Goal: Task Accomplishment & Management: Manage account settings

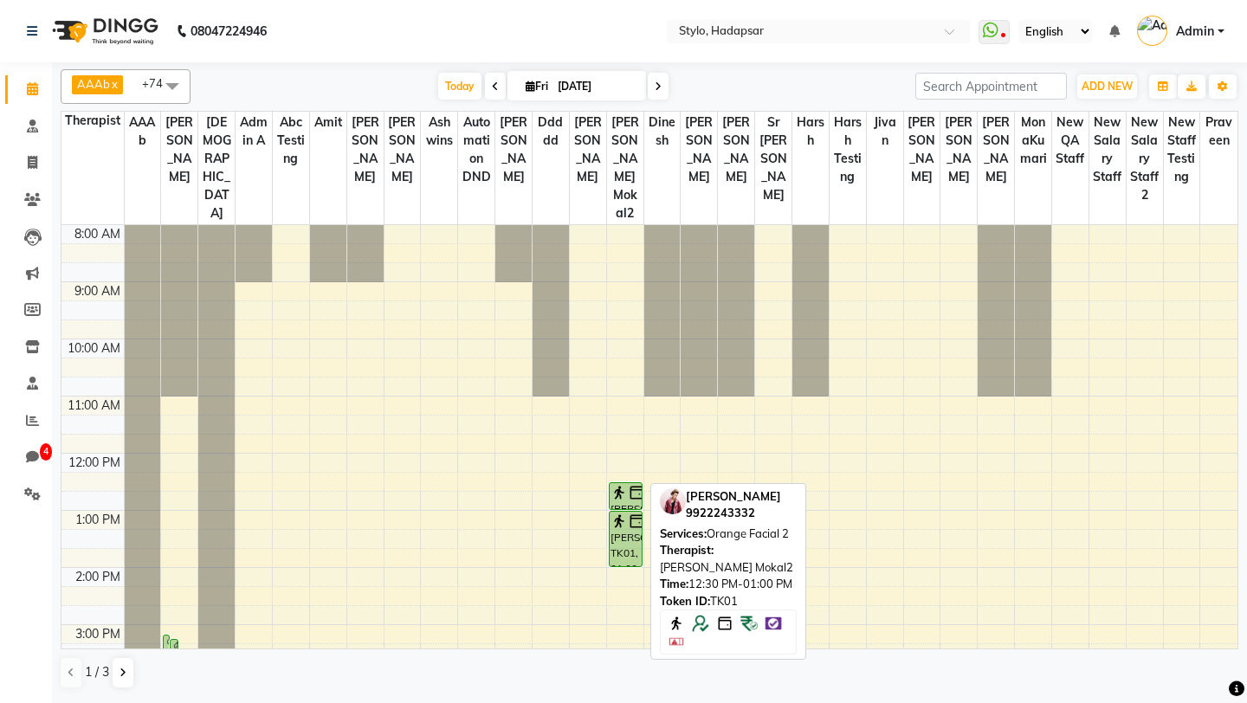
click at [619, 484] on img at bounding box center [619, 492] width 17 height 17
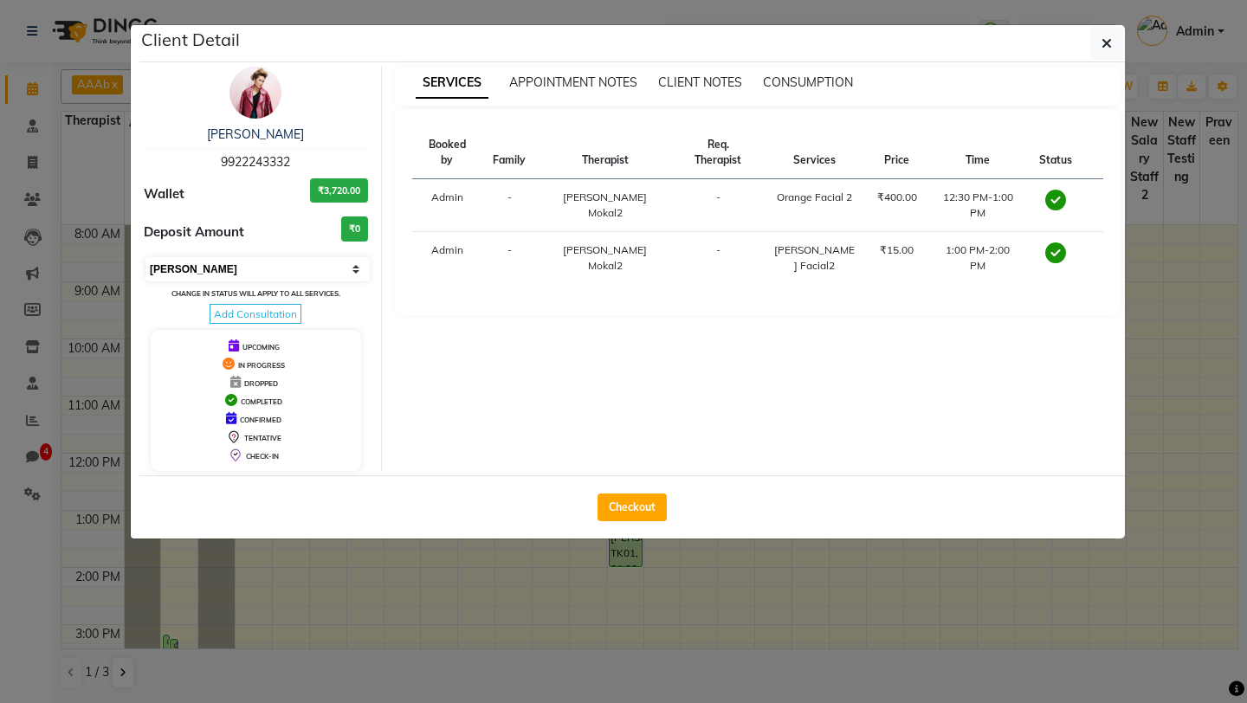
click at [270, 274] on select "Select MARK DONE UPCOMING" at bounding box center [257, 269] width 224 height 24
select select "5"
click at [145, 257] on select "Select MARK DONE UPCOMING" at bounding box center [257, 269] width 224 height 24
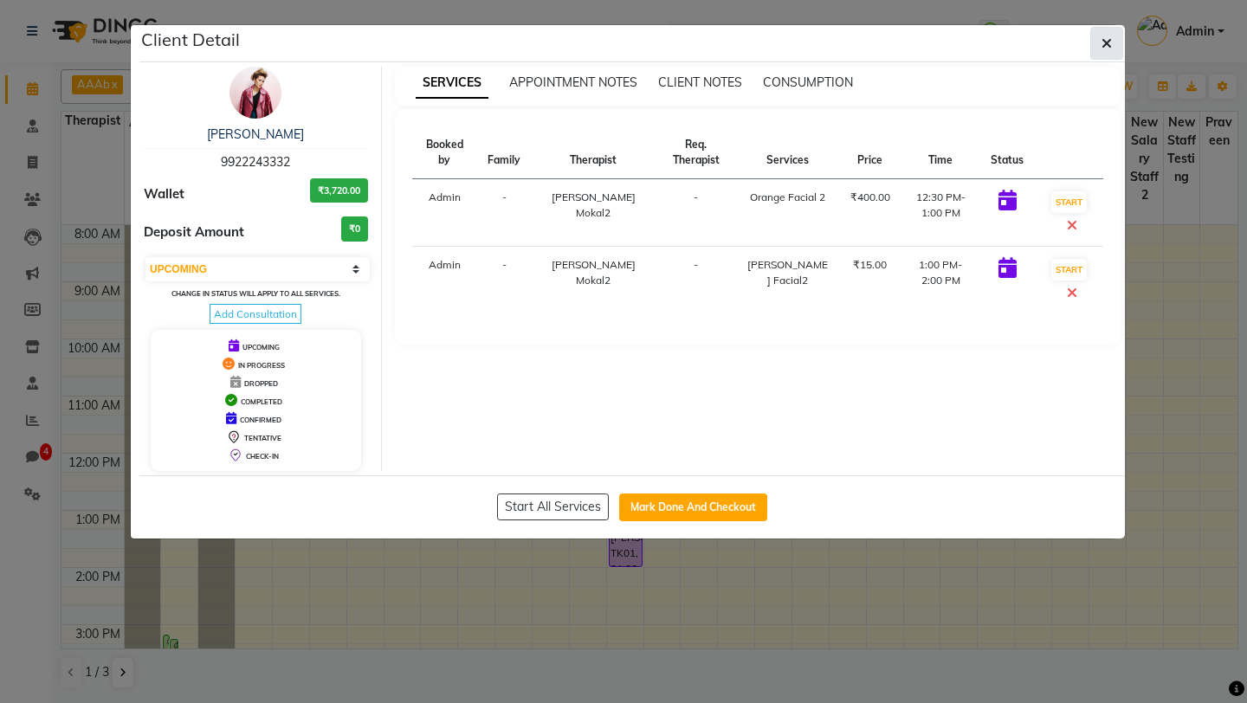
click at [1104, 34] on button "button" at bounding box center [1106, 43] width 33 height 33
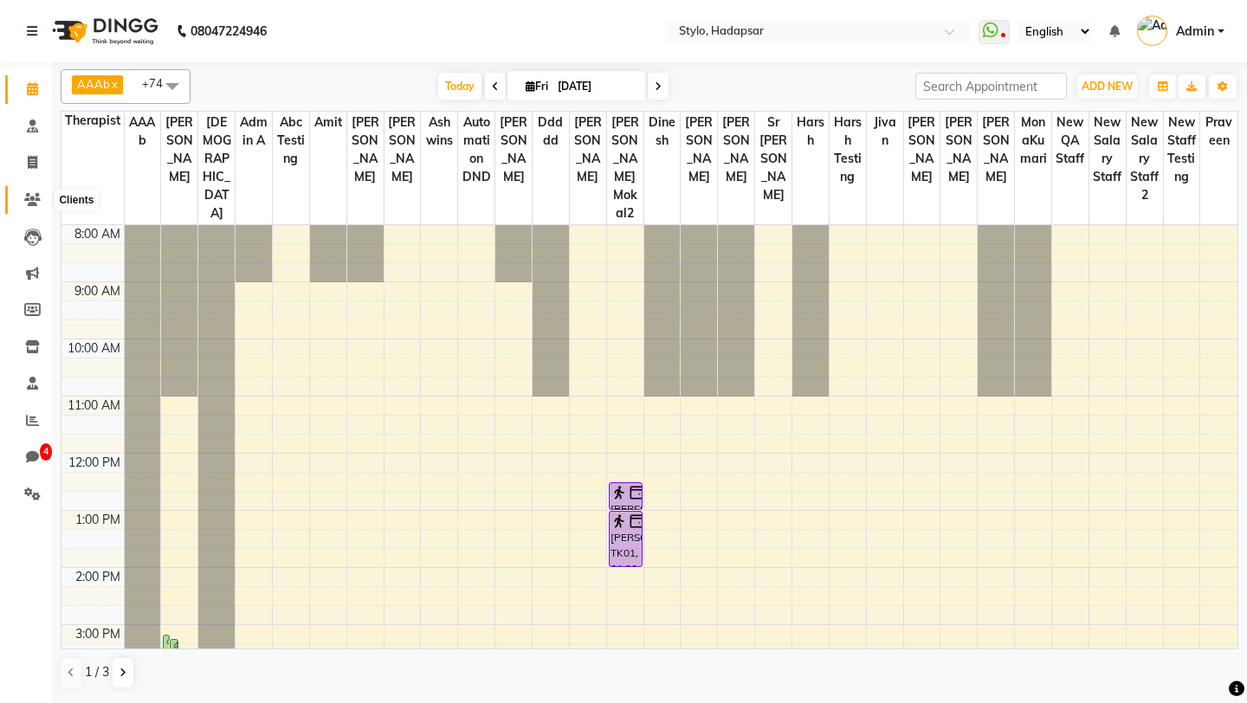
click at [31, 198] on icon at bounding box center [32, 199] width 16 height 13
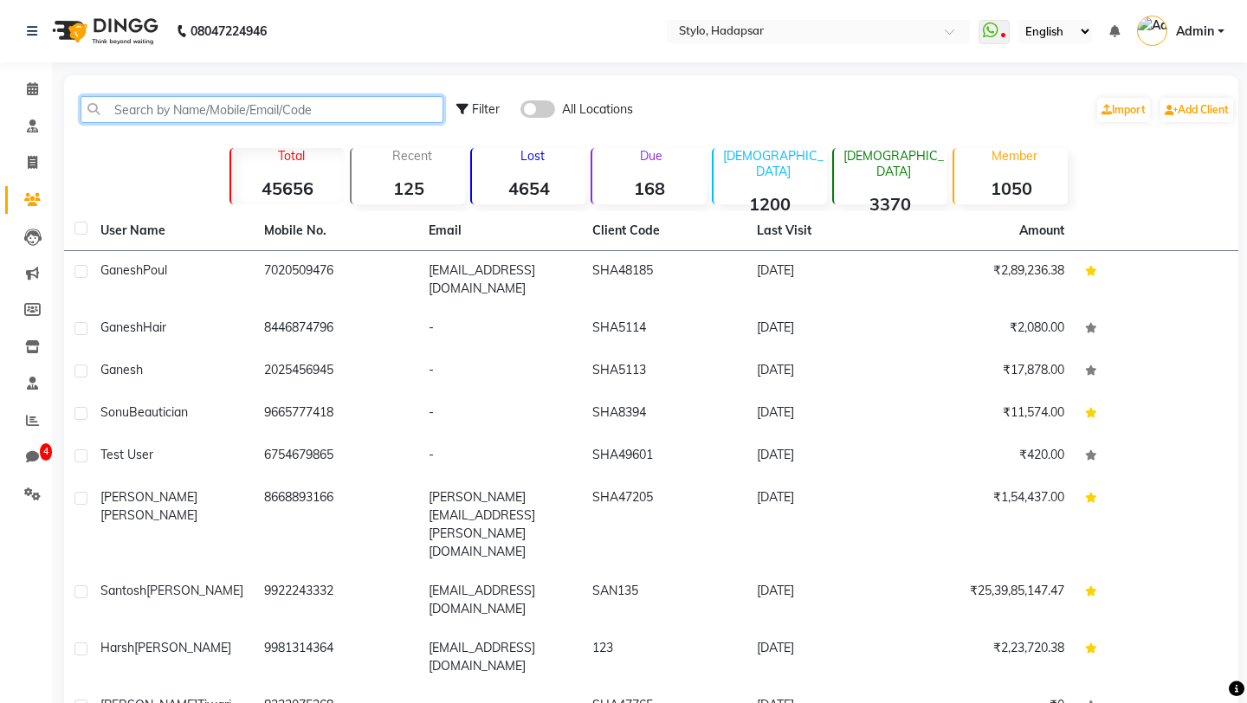
click at [249, 104] on input "text" at bounding box center [262, 109] width 363 height 27
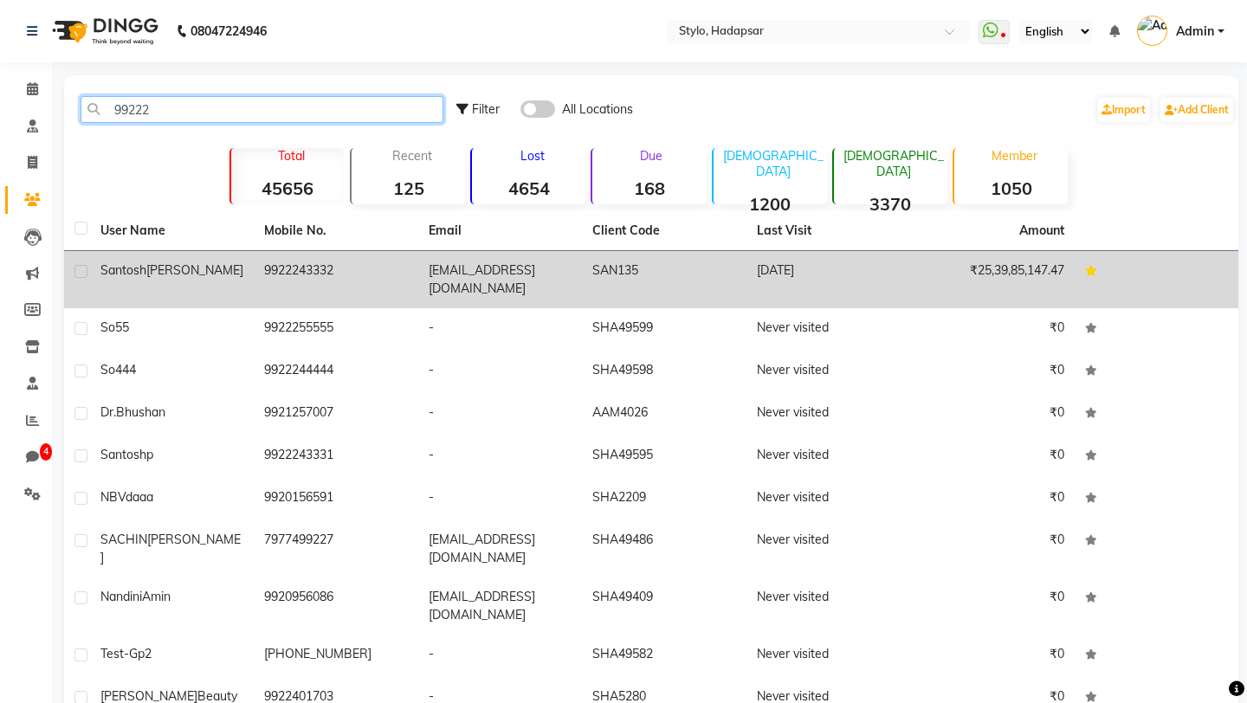
type input "99222"
click at [254, 273] on td "9922243332" at bounding box center [336, 279] width 164 height 57
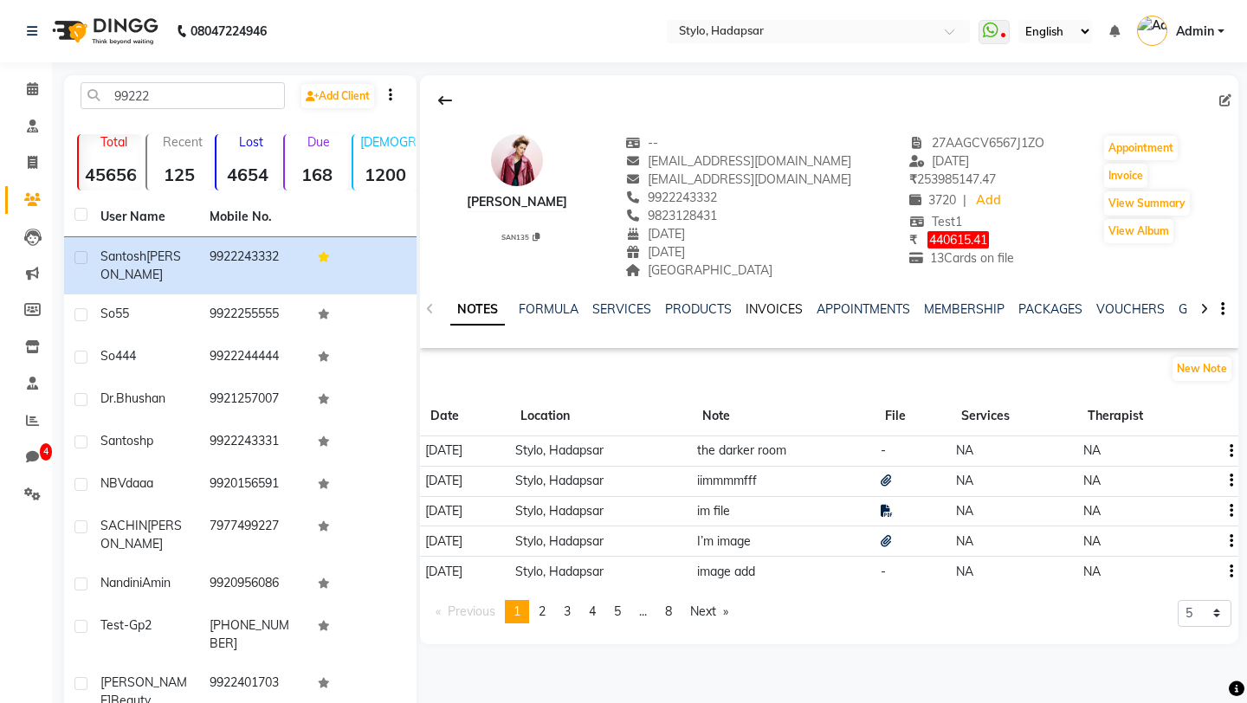
click at [771, 308] on link "INVOICES" at bounding box center [774, 309] width 57 height 16
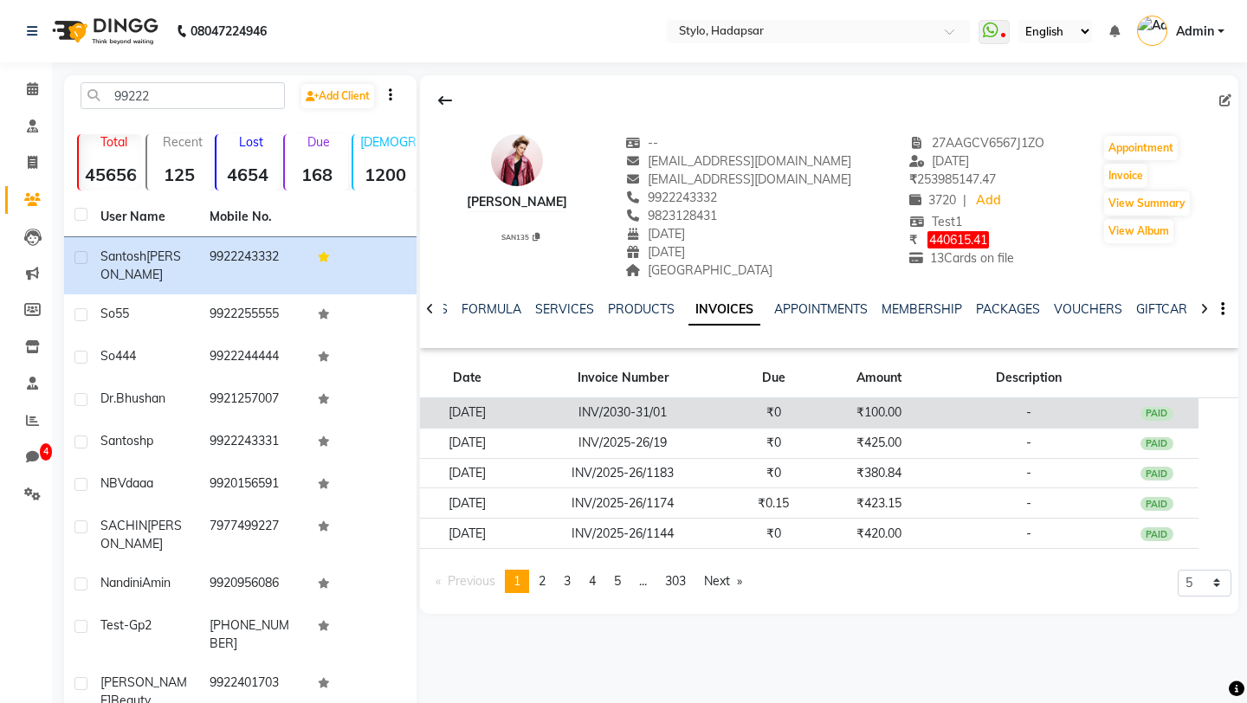
click at [514, 421] on td "March 20, 2031" at bounding box center [467, 413] width 94 height 30
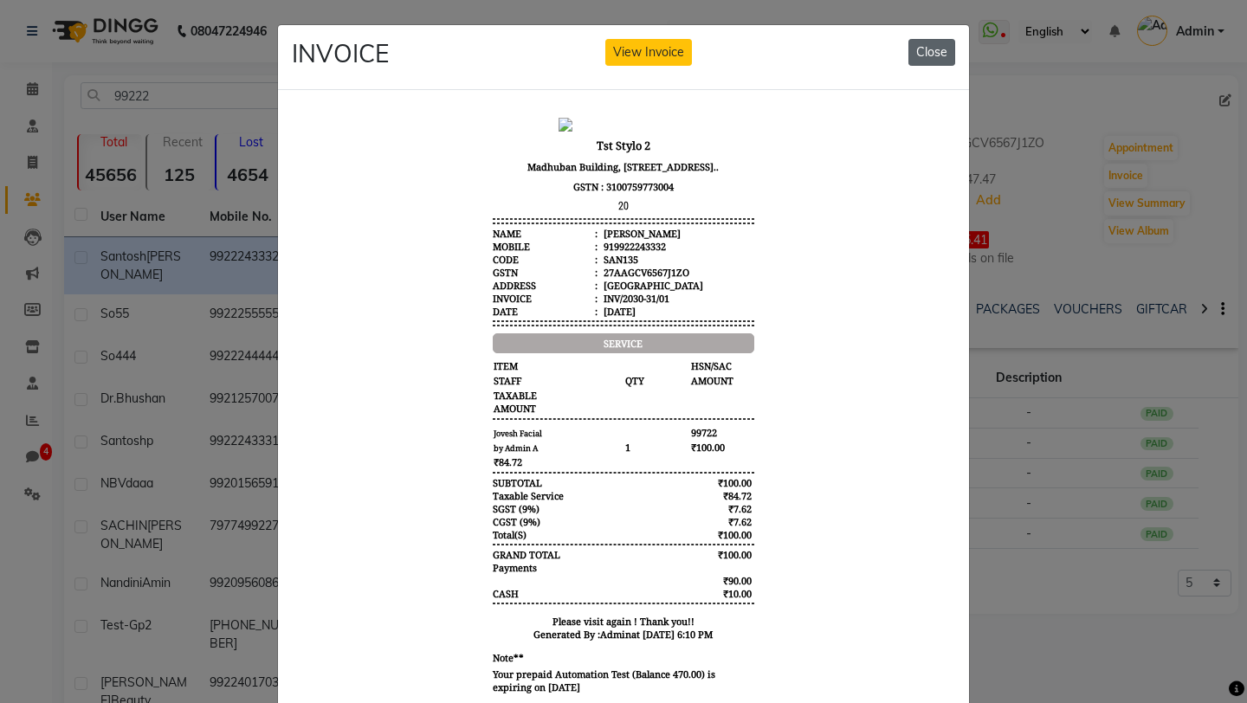
click at [945, 51] on button "Close" at bounding box center [931, 52] width 47 height 27
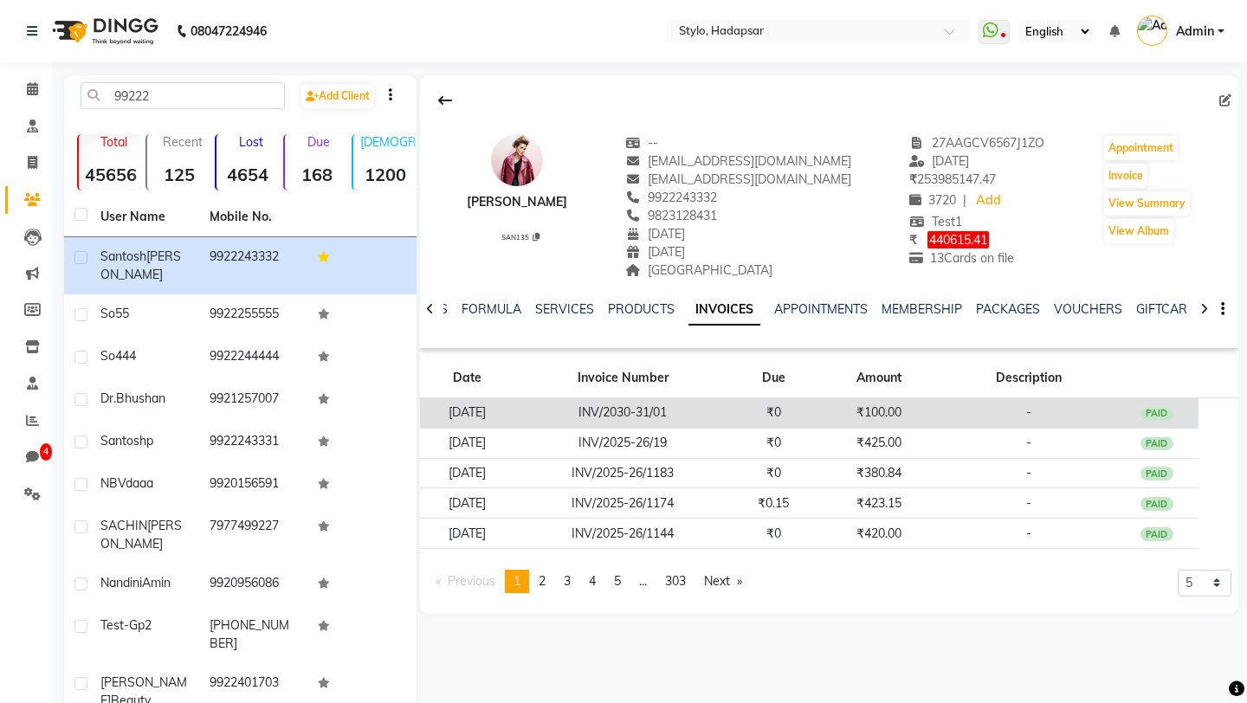
click at [621, 409] on td "INV/2030-31/01" at bounding box center [622, 413] width 217 height 30
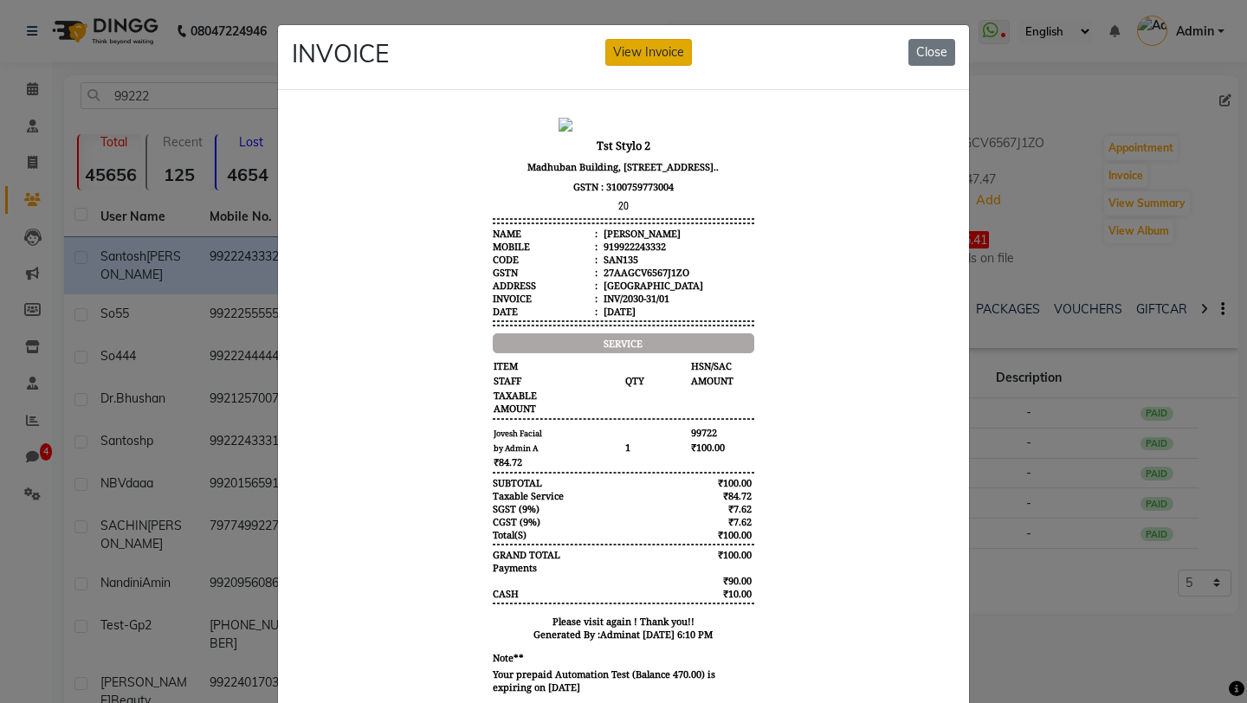
click at [655, 57] on button "View Invoice" at bounding box center [648, 52] width 87 height 27
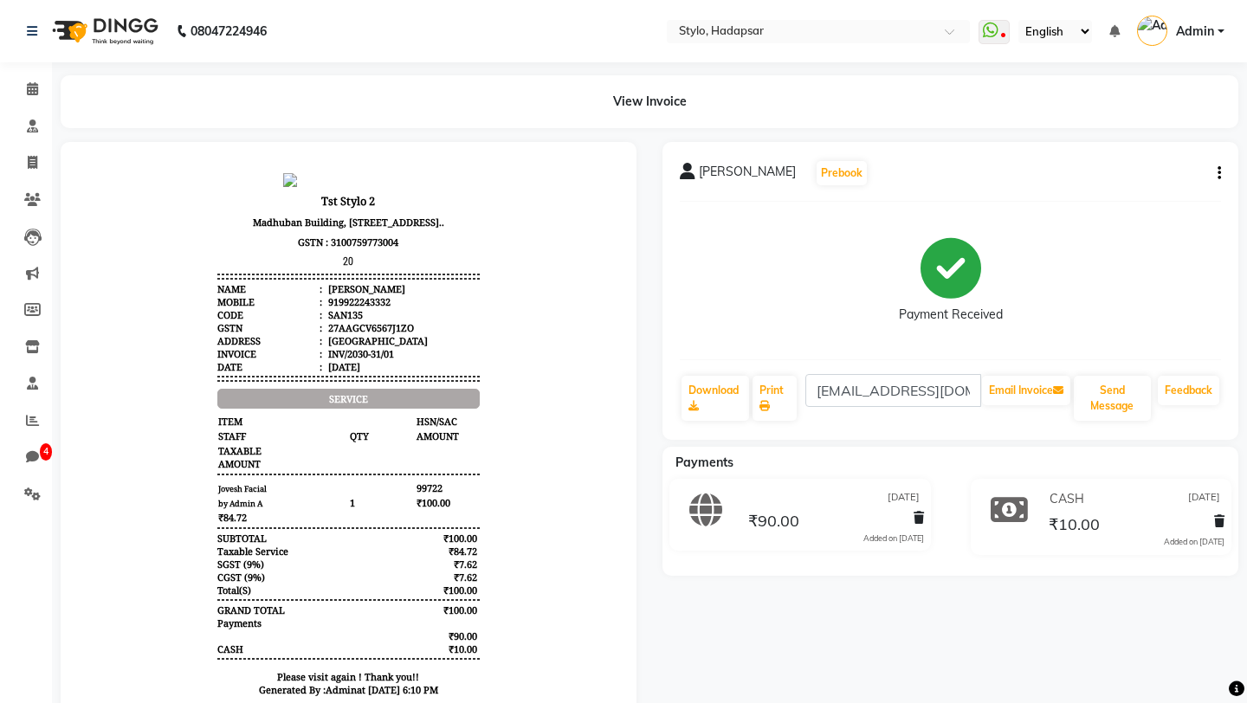
click at [1218, 173] on icon "button" at bounding box center [1219, 173] width 3 height 1
click at [915, 520] on icon at bounding box center [919, 518] width 10 height 12
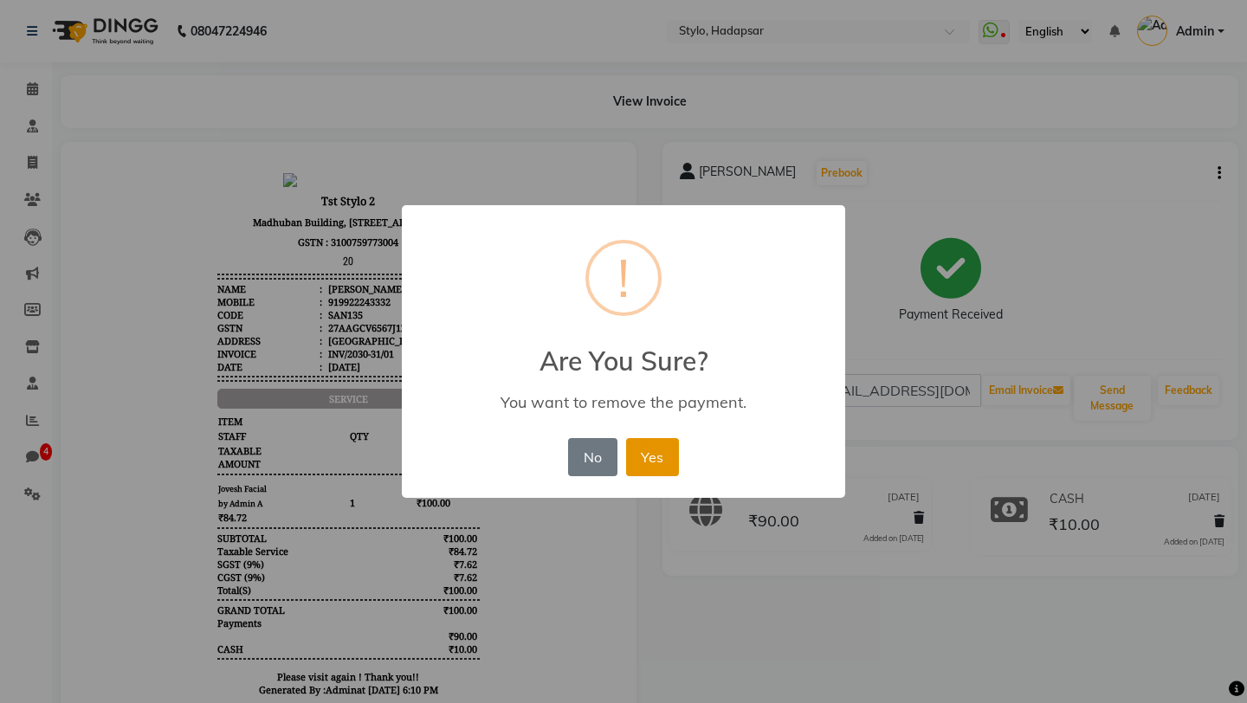
click at [659, 446] on button "Yes" at bounding box center [652, 457] width 53 height 38
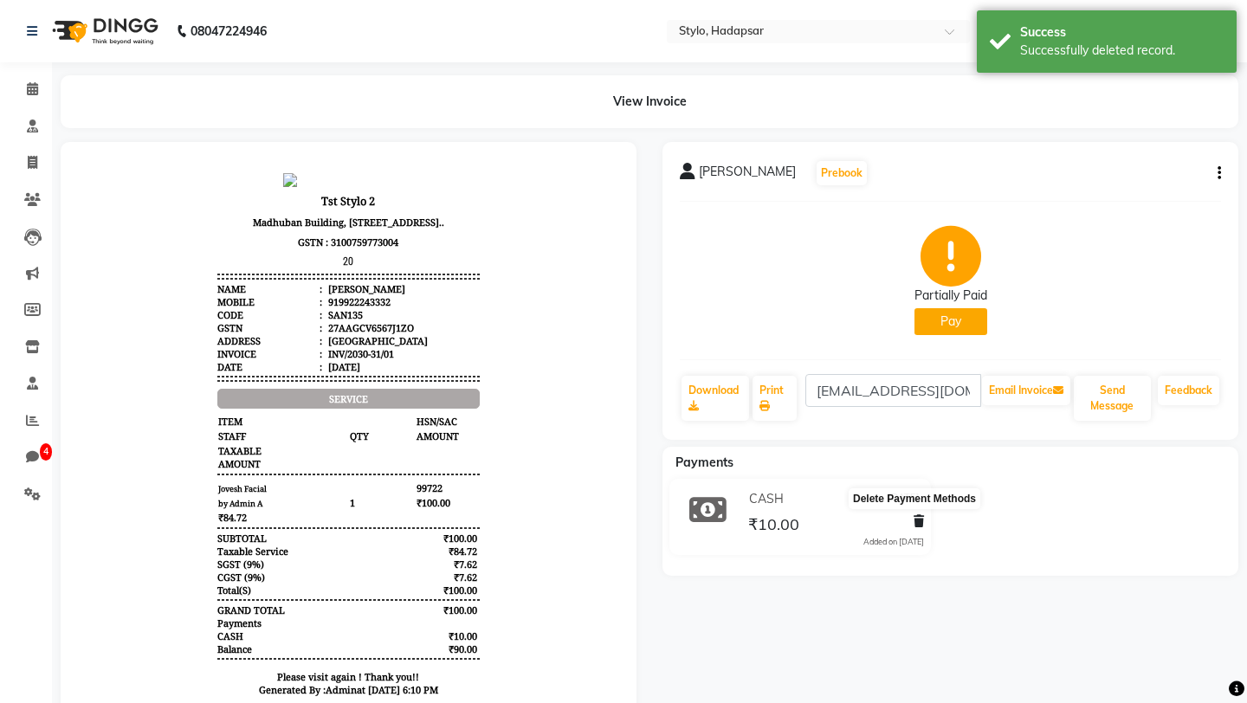
click at [915, 520] on icon at bounding box center [919, 521] width 10 height 12
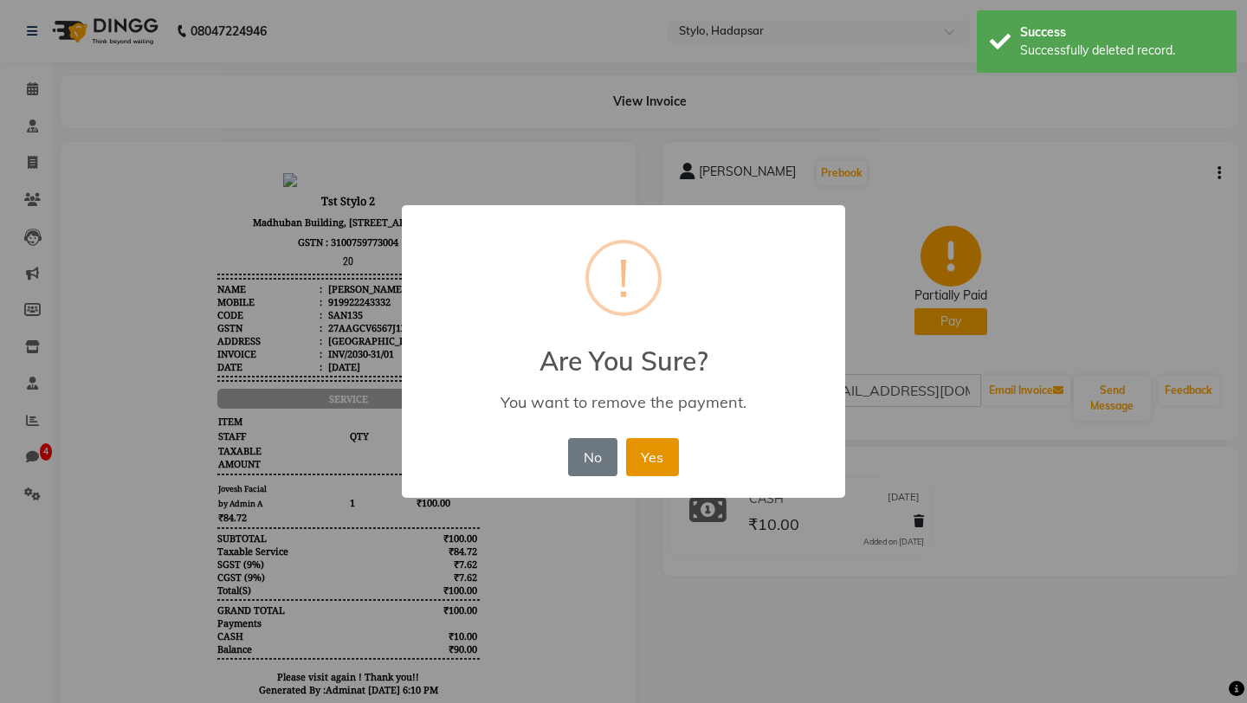
click at [646, 472] on button "Yes" at bounding box center [652, 457] width 53 height 38
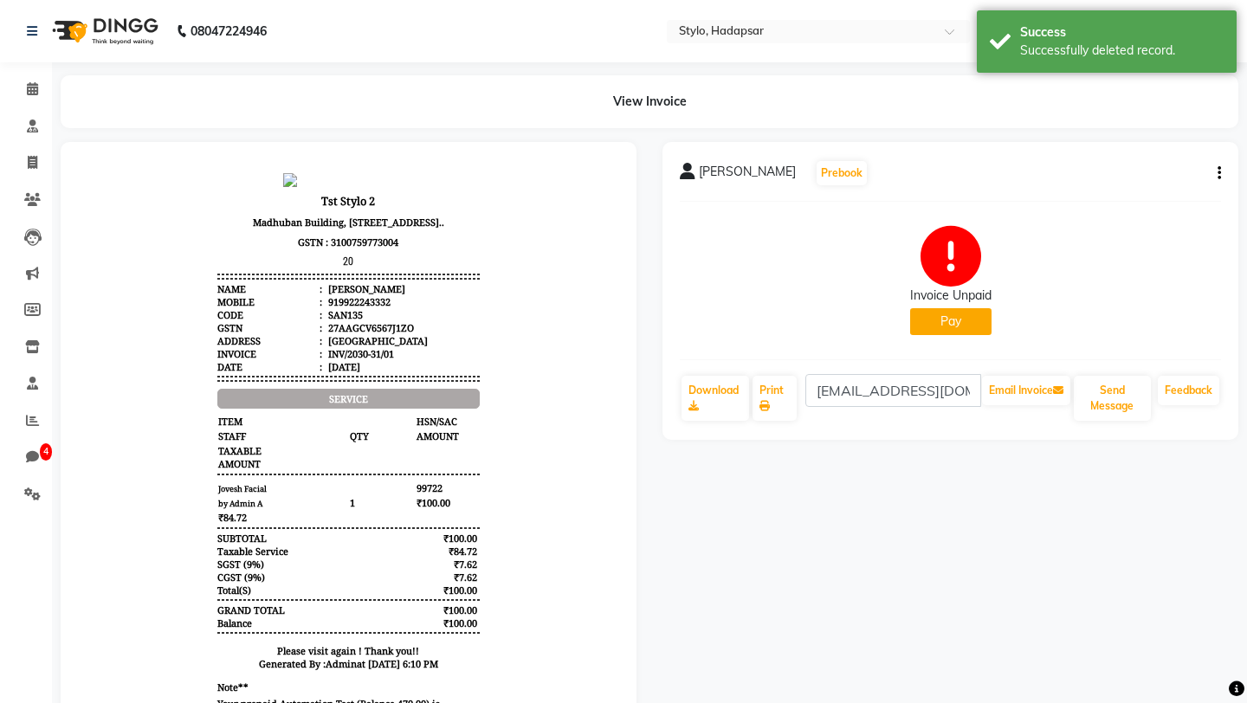
click at [1219, 174] on icon "button" at bounding box center [1219, 173] width 3 height 1
click at [1122, 124] on div "Cancel Invoice / Refund Invoice" at bounding box center [1104, 131] width 178 height 22
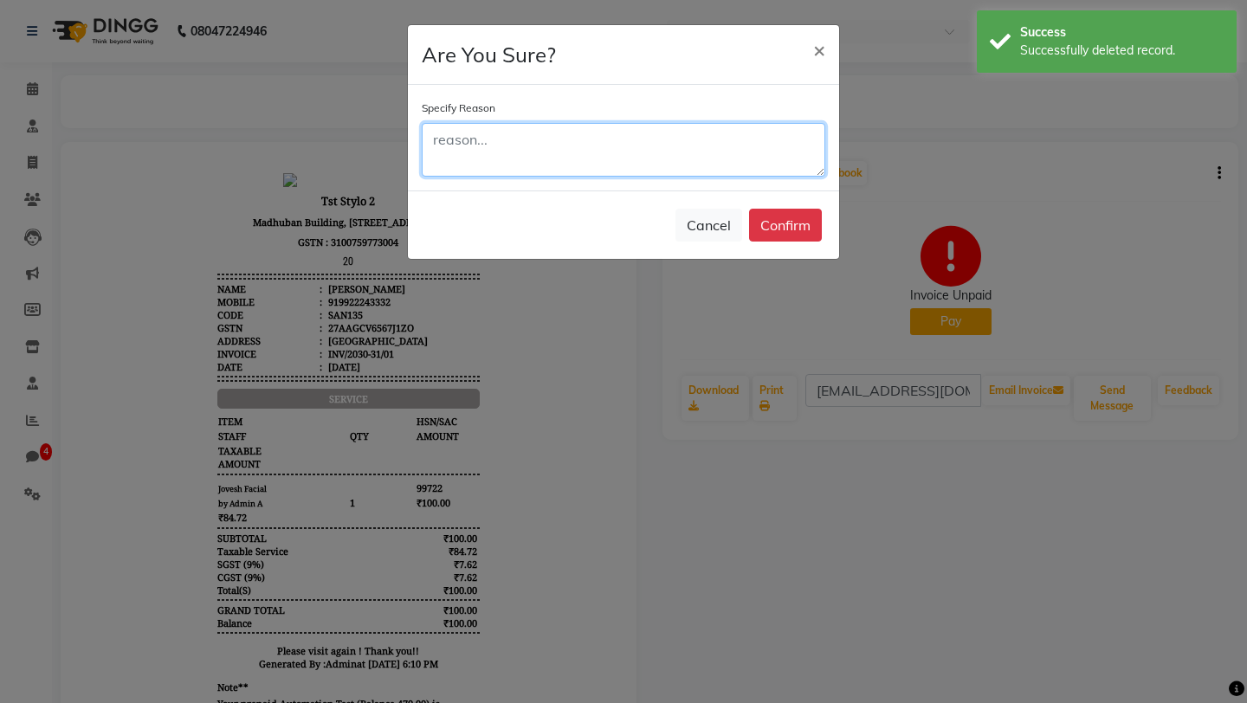
click at [626, 154] on textarea at bounding box center [624, 150] width 404 height 54
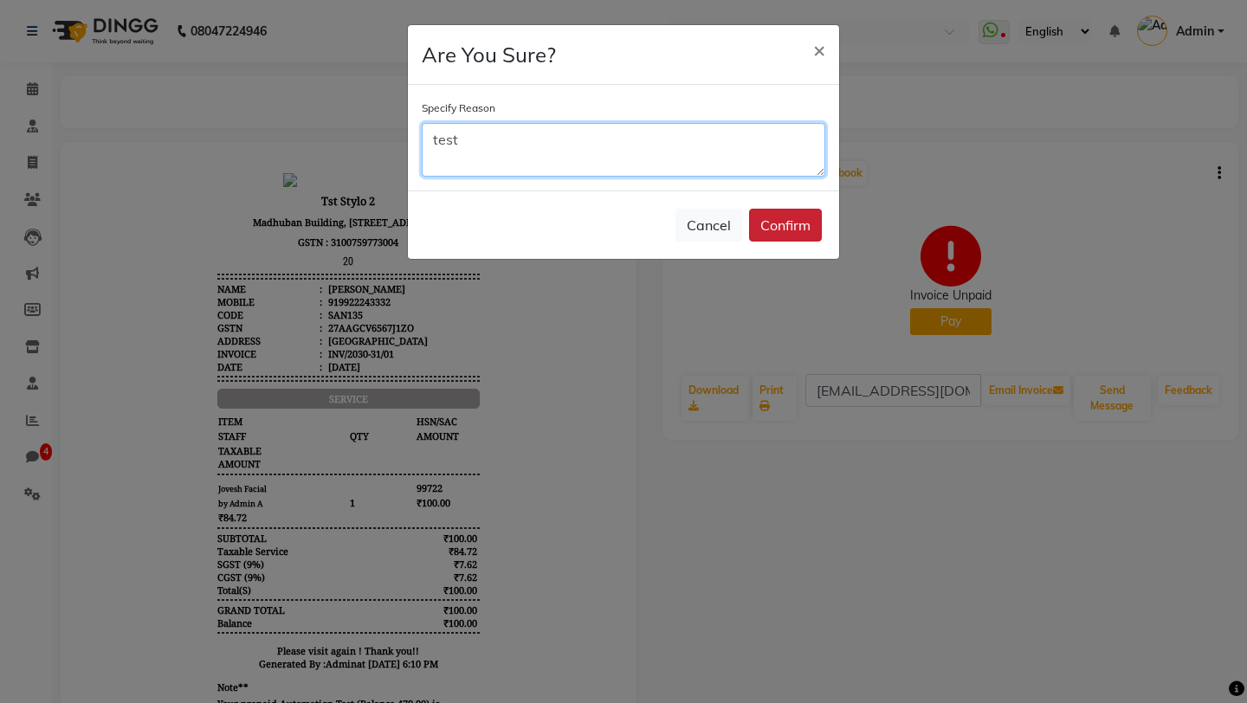
type textarea "test"
click at [792, 230] on button "Confirm" at bounding box center [785, 225] width 73 height 33
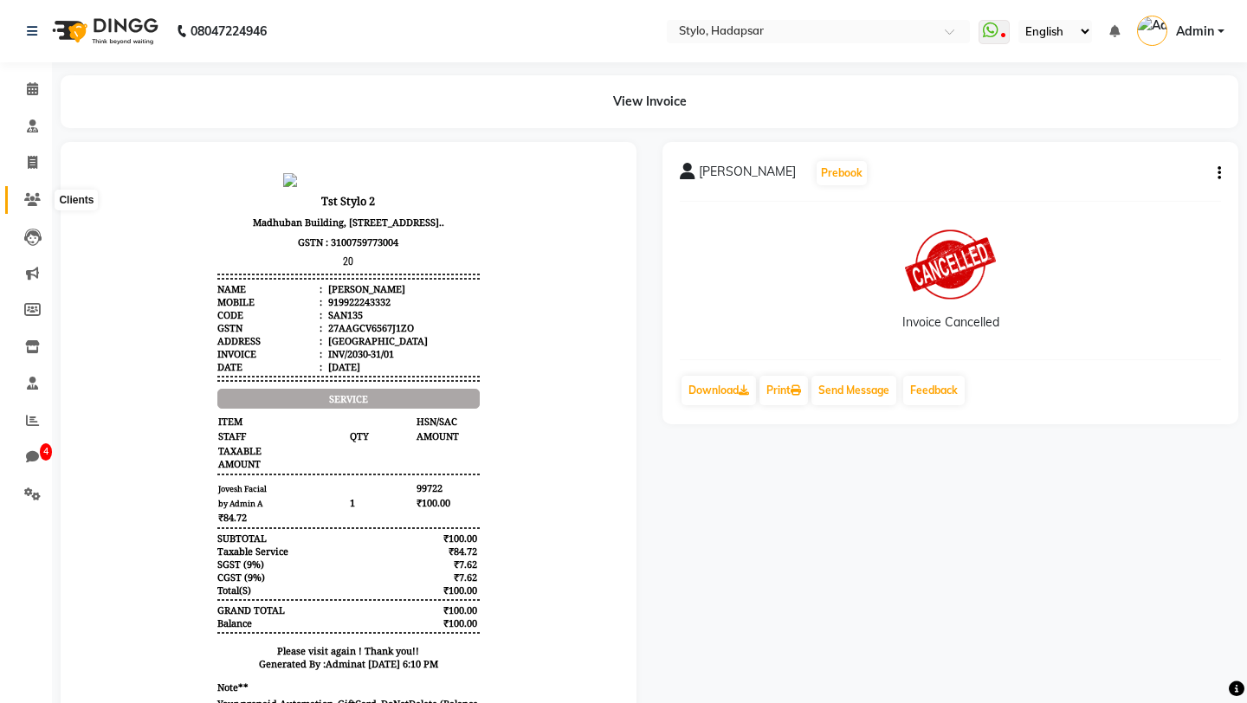
click at [37, 197] on icon at bounding box center [32, 199] width 16 height 13
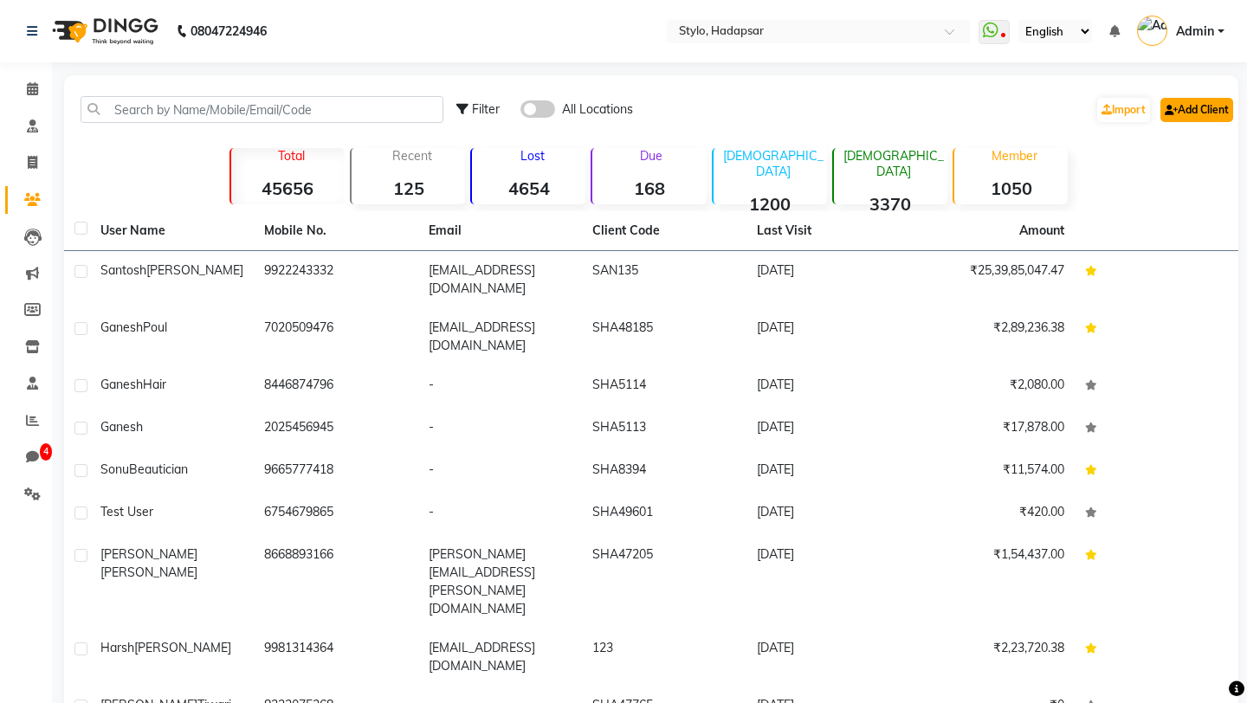
click at [1170, 111] on icon at bounding box center [1171, 110] width 13 height 10
select select "22"
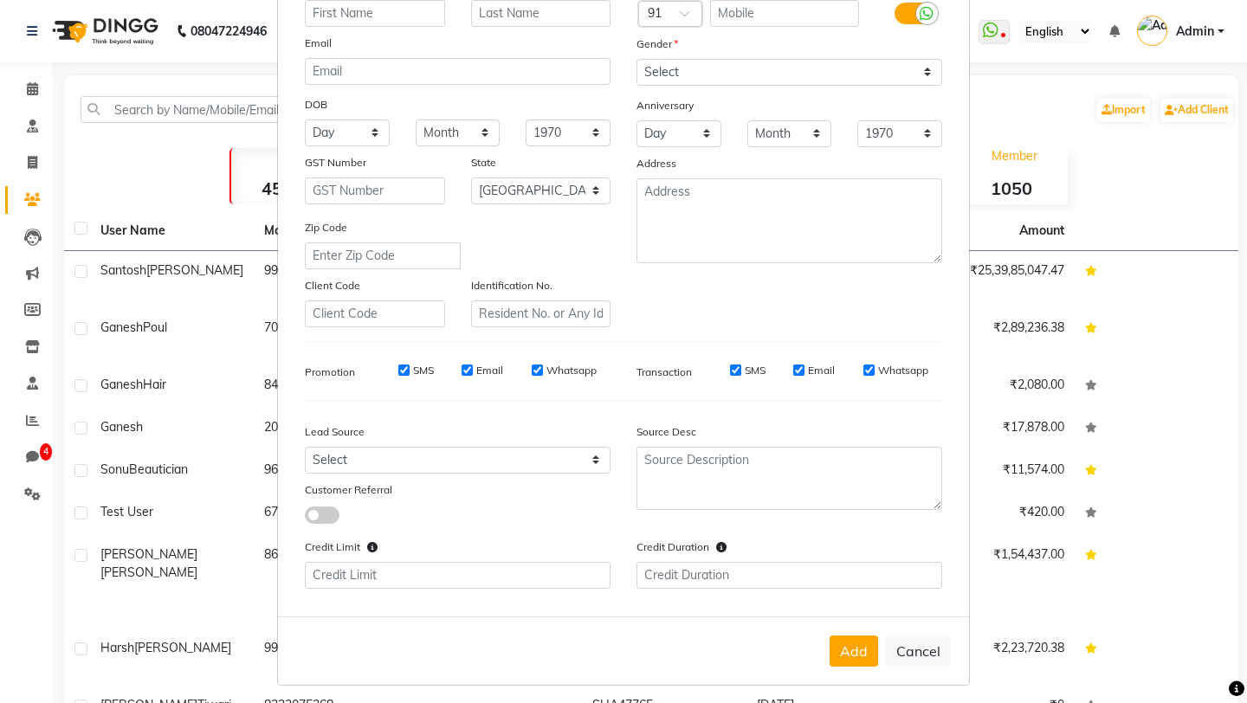
scroll to position [156, 0]
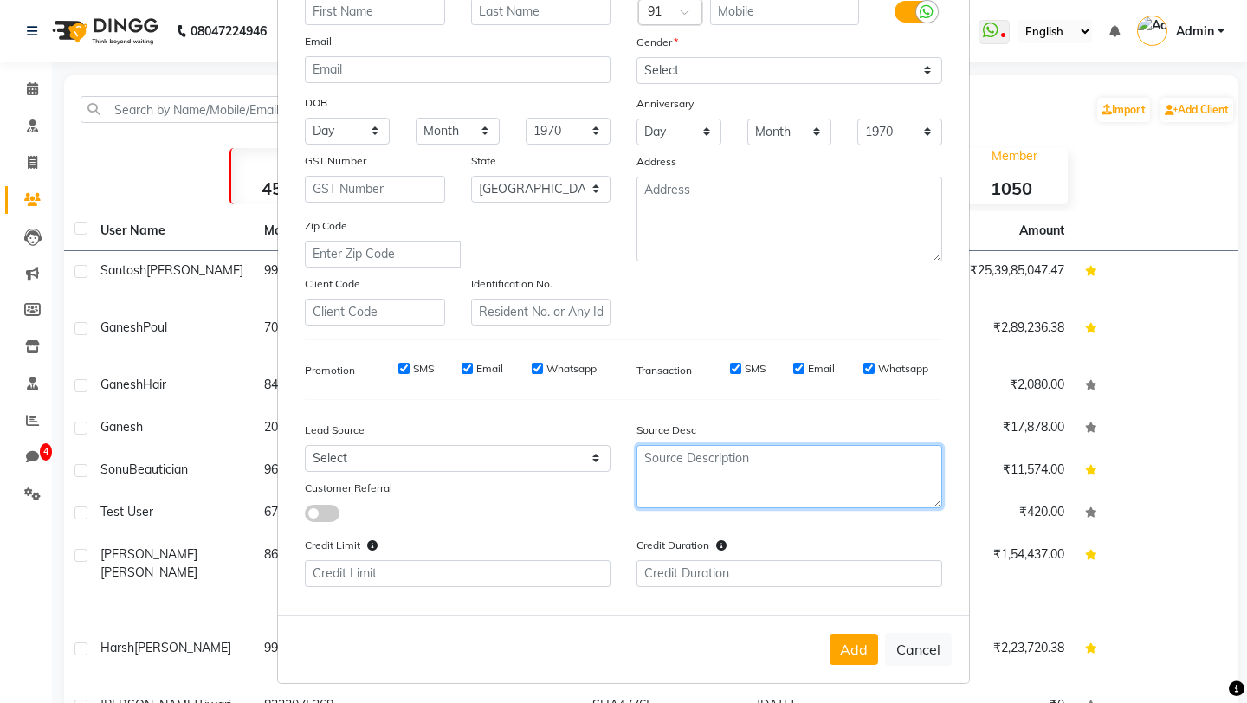
click at [705, 475] on textarea at bounding box center [790, 476] width 306 height 63
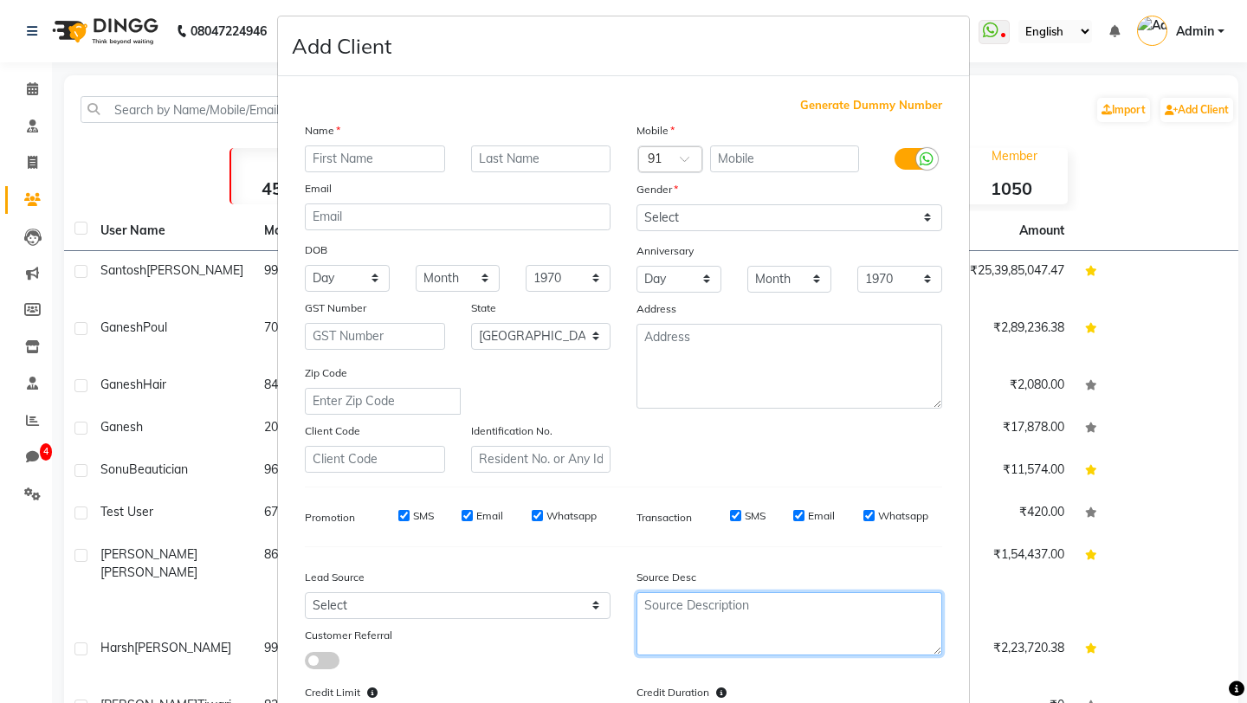
scroll to position [0, 0]
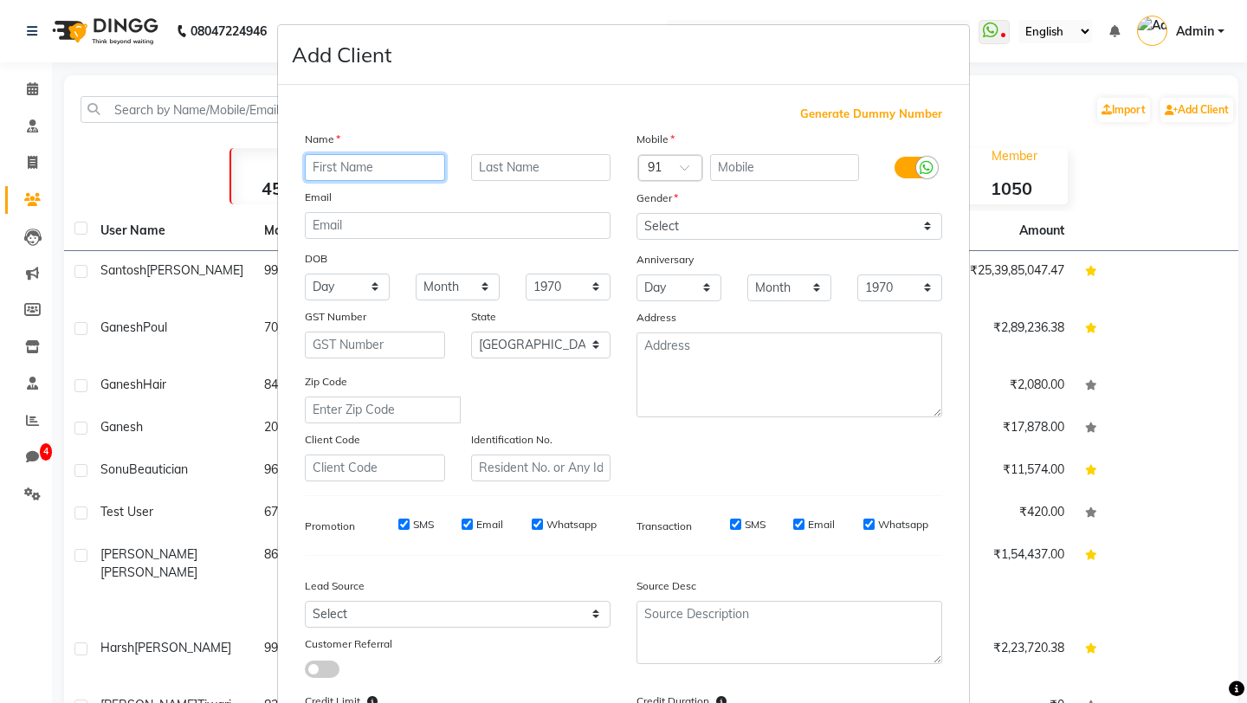
click at [427, 163] on input "text" at bounding box center [375, 167] width 140 height 27
type input "Dummy"
click at [816, 174] on input "text" at bounding box center [785, 167] width 150 height 27
click at [859, 119] on span "Generate Dummy Number" at bounding box center [871, 114] width 142 height 17
type input "8096666648"
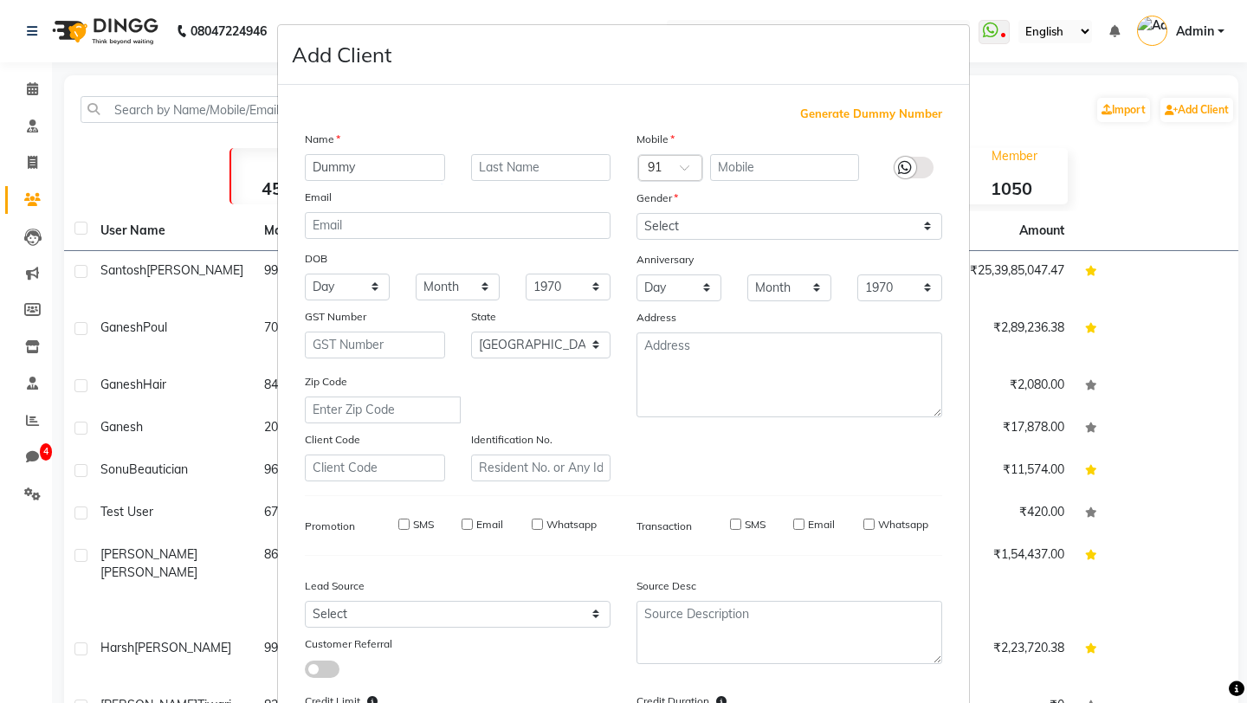
checkbox input "false"
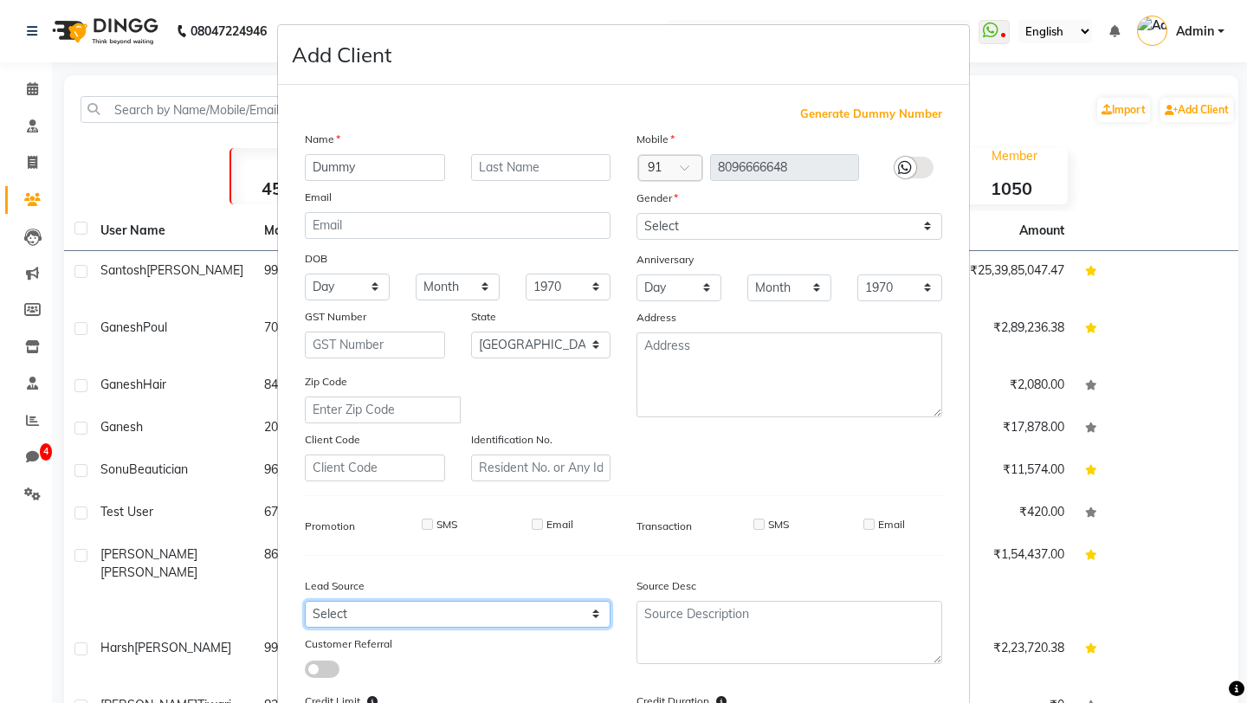
click at [518, 616] on select "Select Walk-in Internet Friend Word of Mouth Advertisement Facebook Justdial Go…" at bounding box center [458, 614] width 306 height 27
select select "320"
click at [305, 601] on select "Select Walk-in Internet Friend Word of Mouth Advertisement Facebook Justdial Go…" at bounding box center [458, 614] width 306 height 27
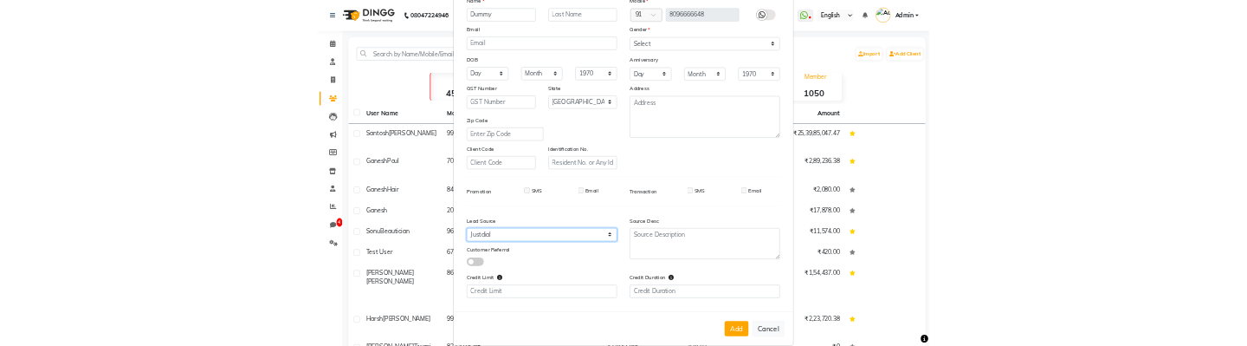
scroll to position [160, 0]
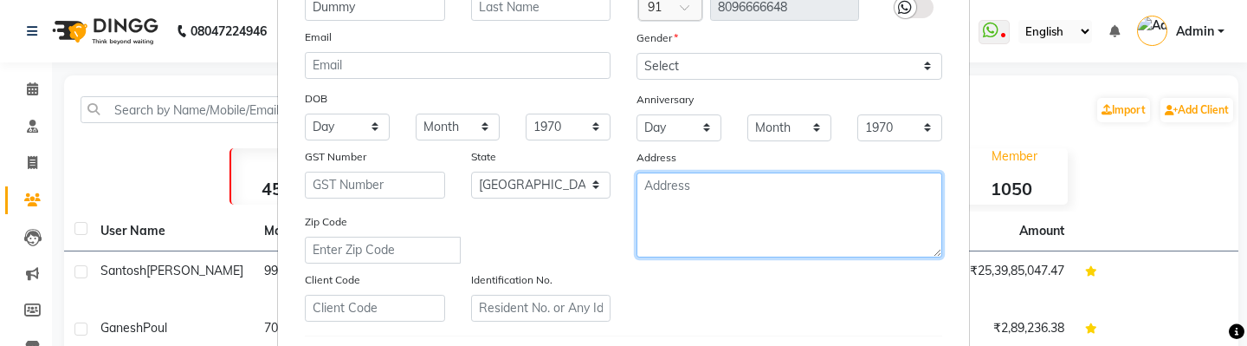
click at [792, 212] on textarea at bounding box center [790, 214] width 306 height 85
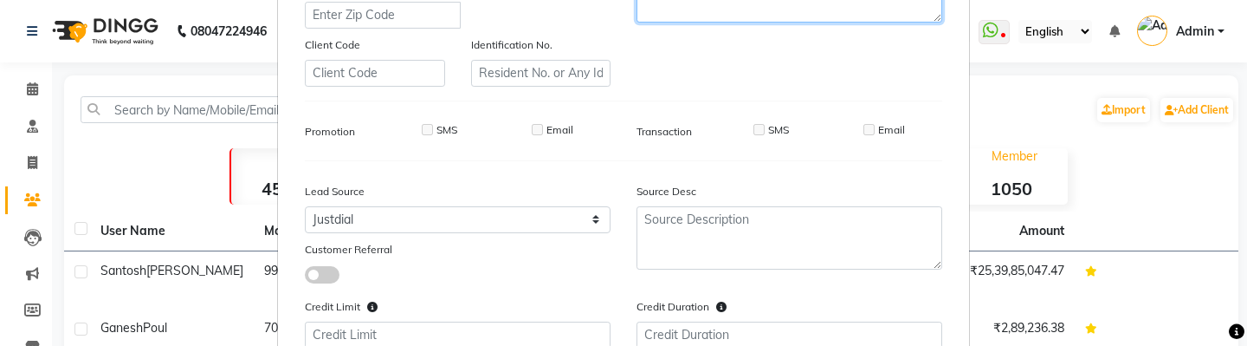
scroll to position [399, 0]
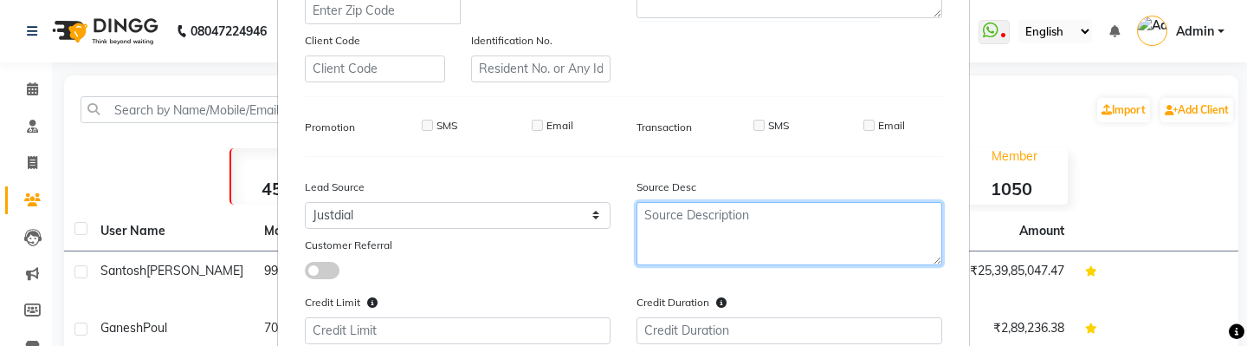
click at [786, 232] on textarea at bounding box center [790, 233] width 306 height 63
type textarea "erew"
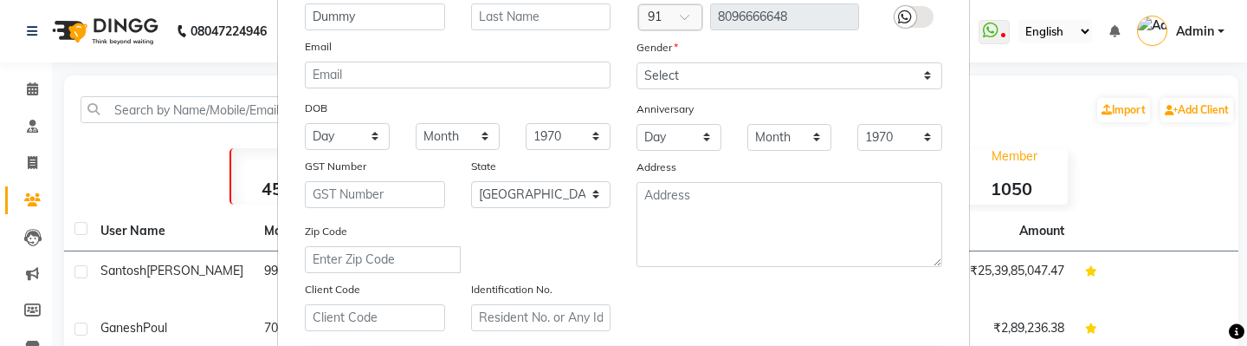
scroll to position [0, 0]
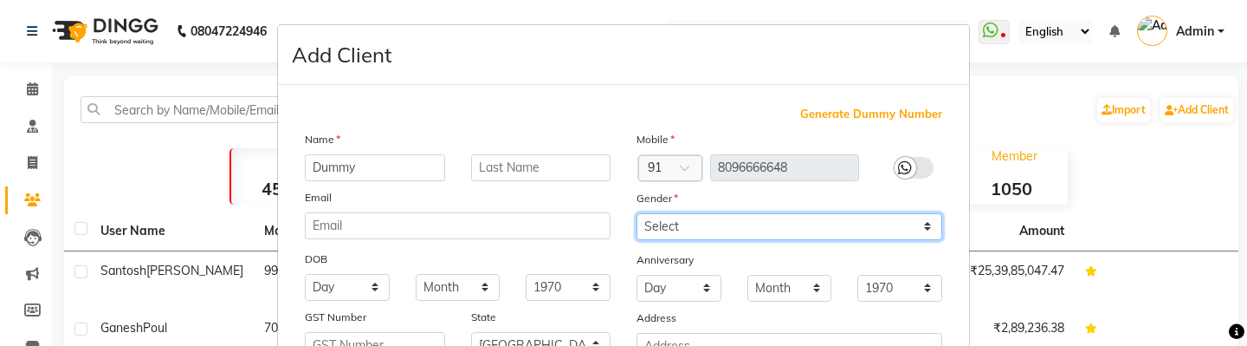
click at [766, 223] on select "Select Male Female Other Prefer Not To Say" at bounding box center [790, 226] width 306 height 27
select select "[DEMOGRAPHIC_DATA]"
click at [637, 213] on select "Select Male Female Other Prefer Not To Say" at bounding box center [790, 226] width 306 height 27
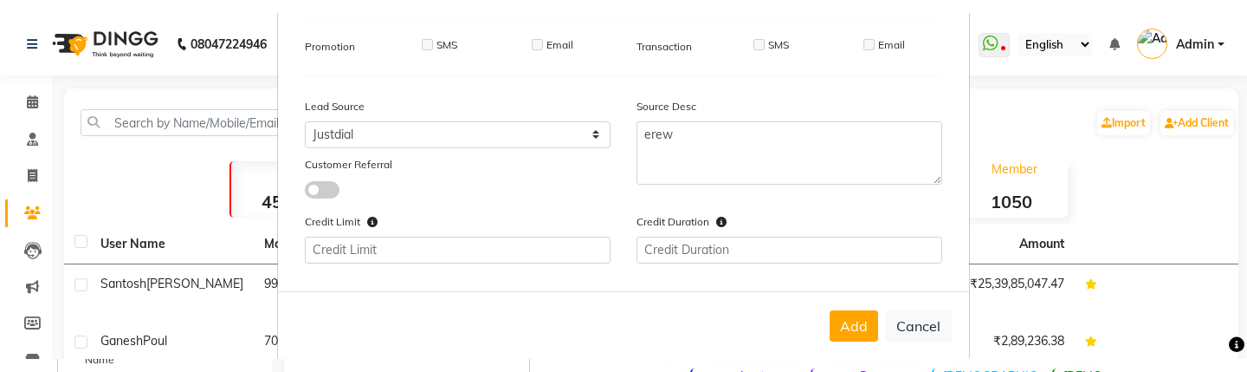
scroll to position [518, 0]
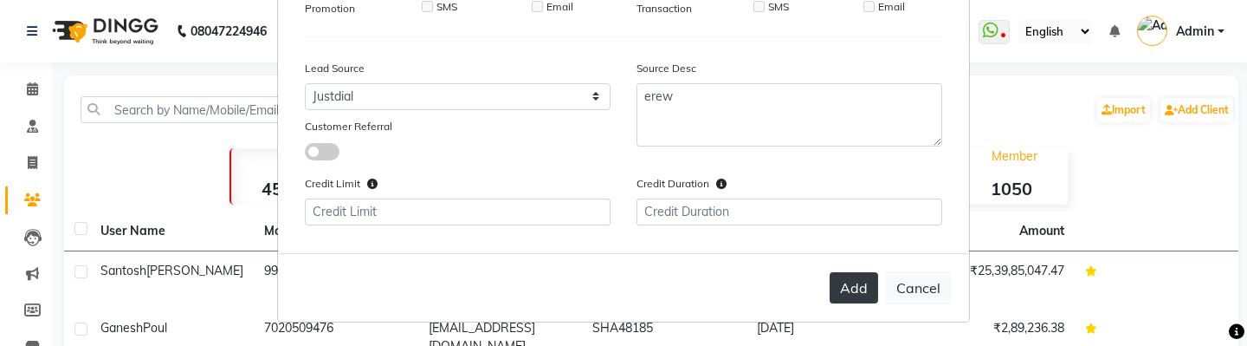
click at [854, 288] on button "Add" at bounding box center [854, 287] width 48 height 31
select select
select select "null"
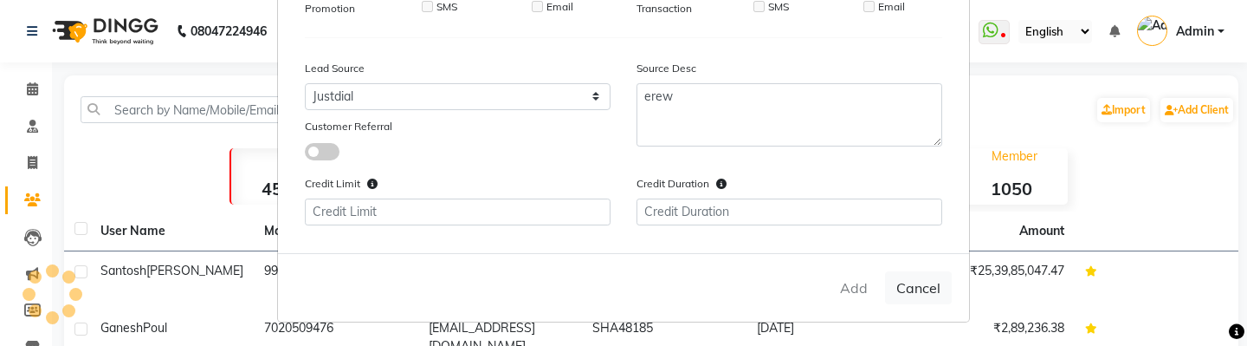
select select
checkbox input "false"
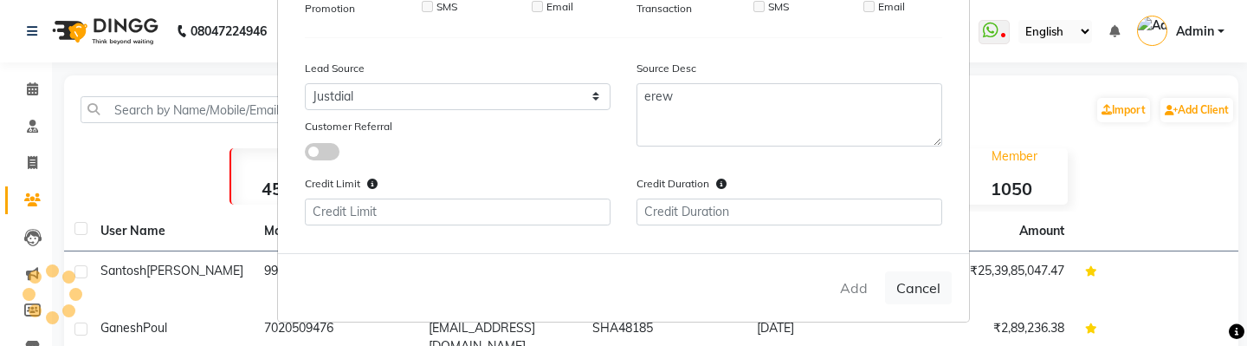
checkbox input "false"
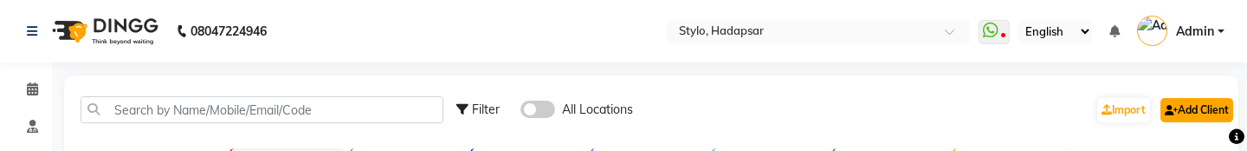
click at [1182, 102] on link "Add Client" at bounding box center [1197, 110] width 73 height 24
select select
select select "320"
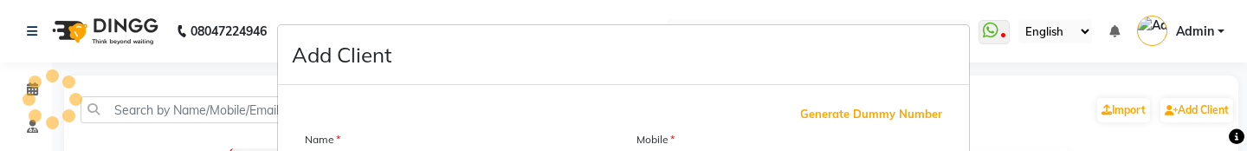
select select "22"
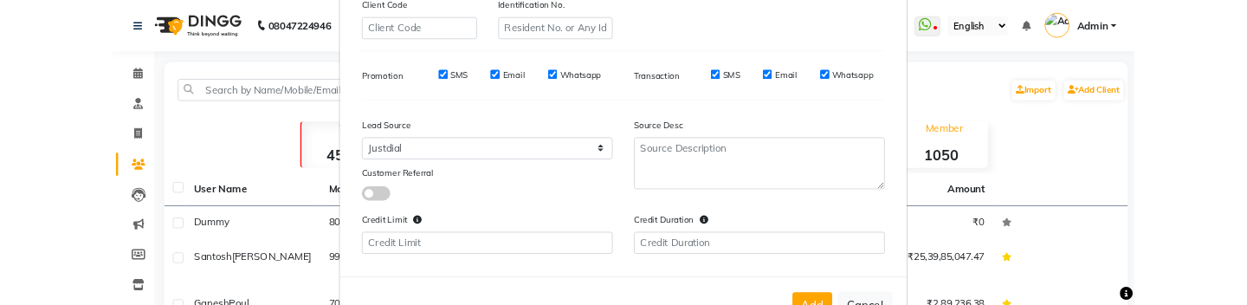
scroll to position [492, 0]
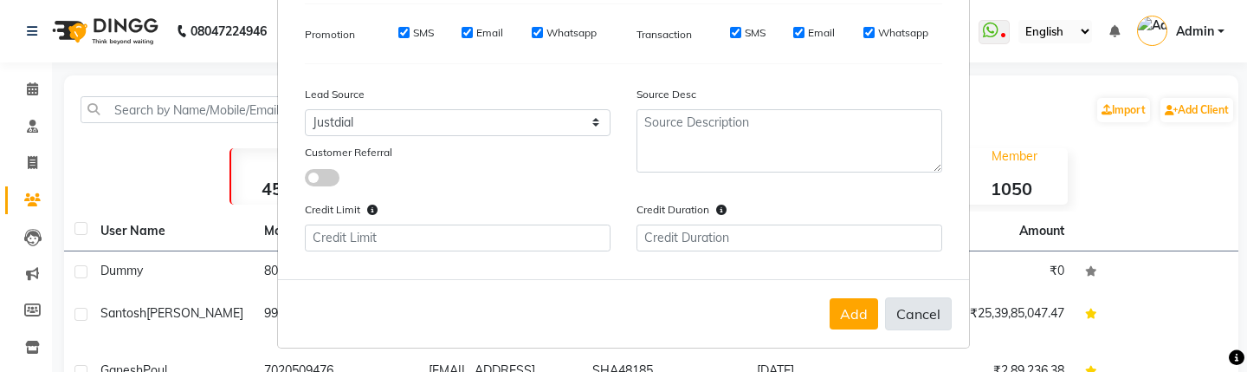
click at [914, 298] on button "Cancel" at bounding box center [918, 313] width 67 height 33
select select
select select "null"
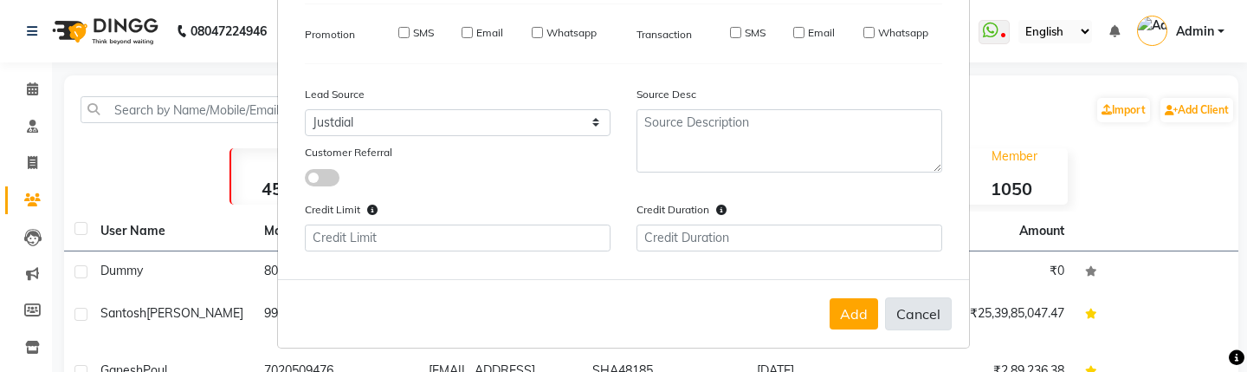
select select
checkbox input "false"
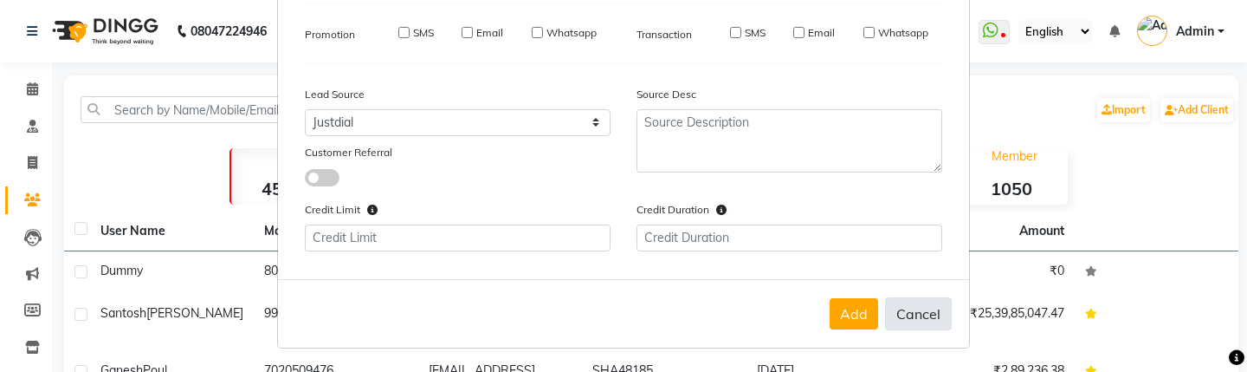
checkbox input "false"
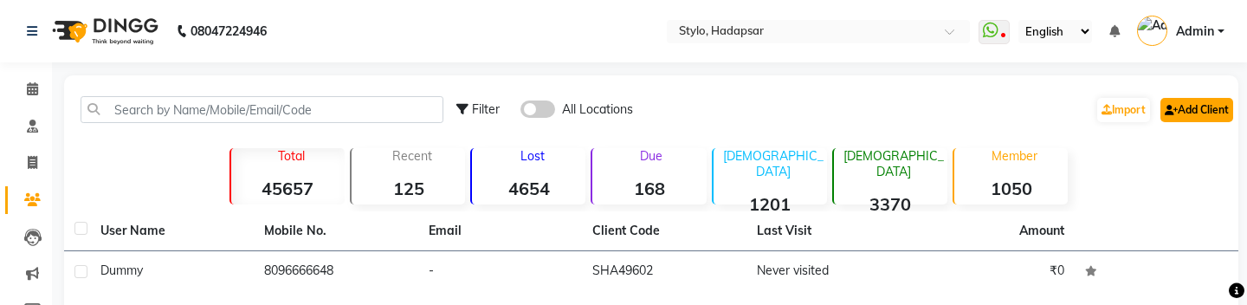
click at [1185, 108] on link "Add Client" at bounding box center [1197, 110] width 73 height 24
select select
select select "320"
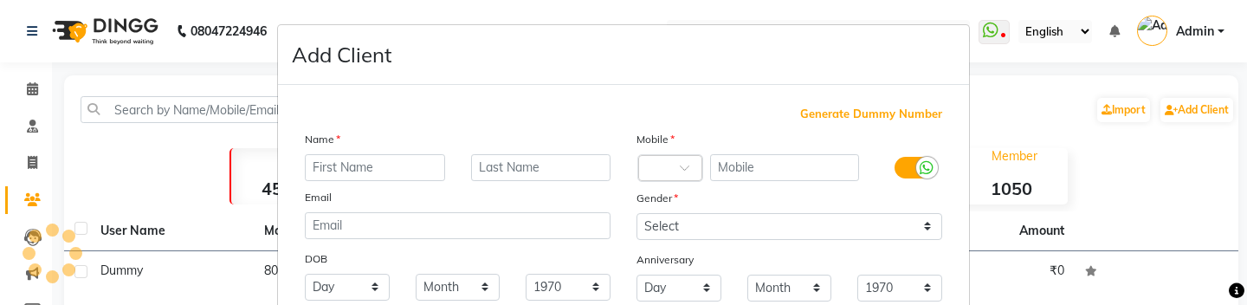
select select "22"
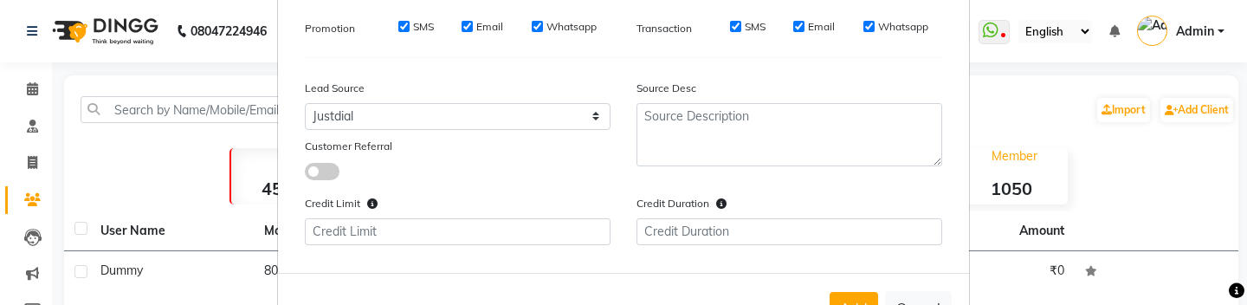
scroll to position [559, 0]
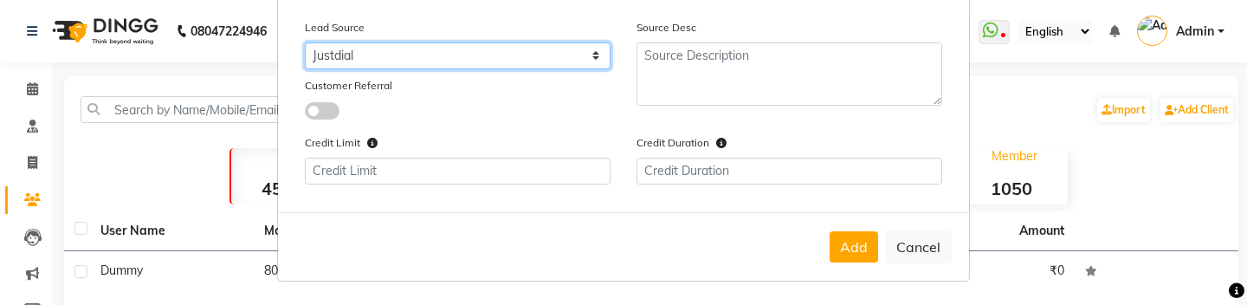
click at [378, 61] on select "Select Walk-in Internet Friend Word of Mouth Advertisement Facebook Justdial Go…" at bounding box center [458, 55] width 306 height 27
select select "400"
click at [305, 42] on select "Select Walk-in Internet Friend Word of Mouth Advertisement Facebook Justdial Go…" at bounding box center [458, 55] width 306 height 27
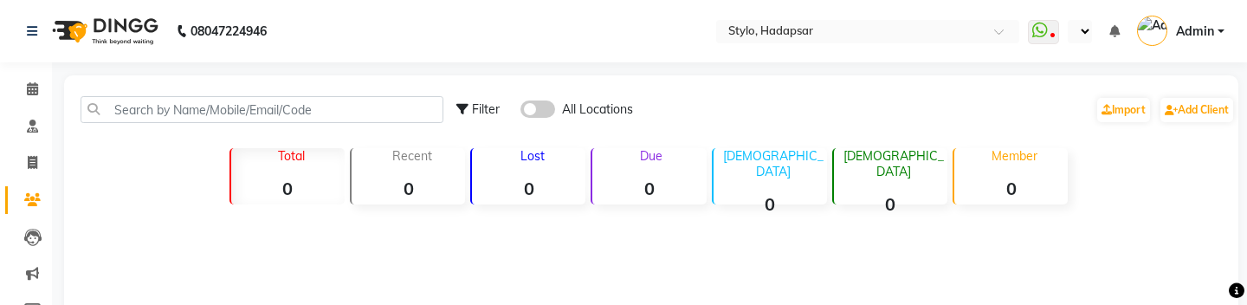
select select "en"
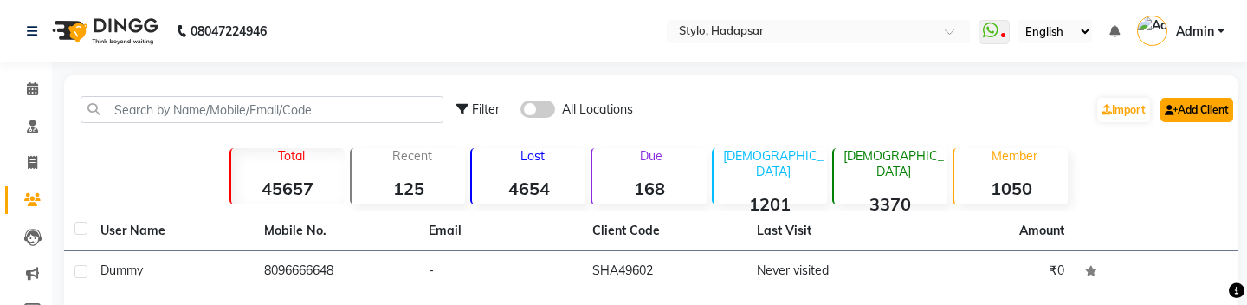
click at [1217, 101] on link "Add Client" at bounding box center [1197, 110] width 73 height 24
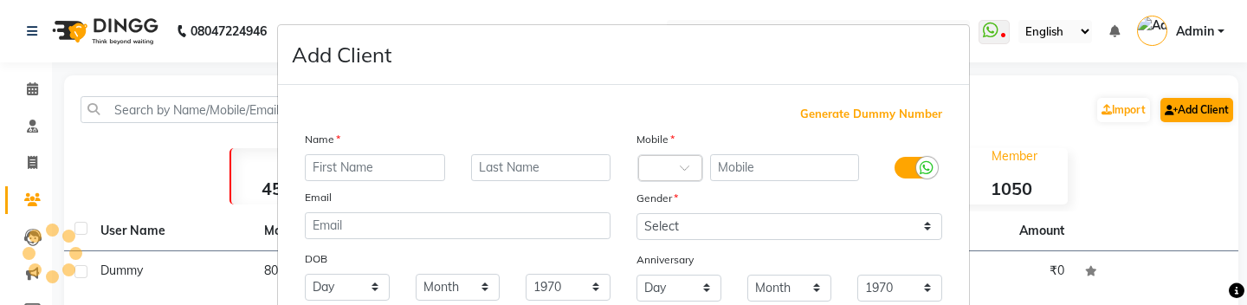
select select "22"
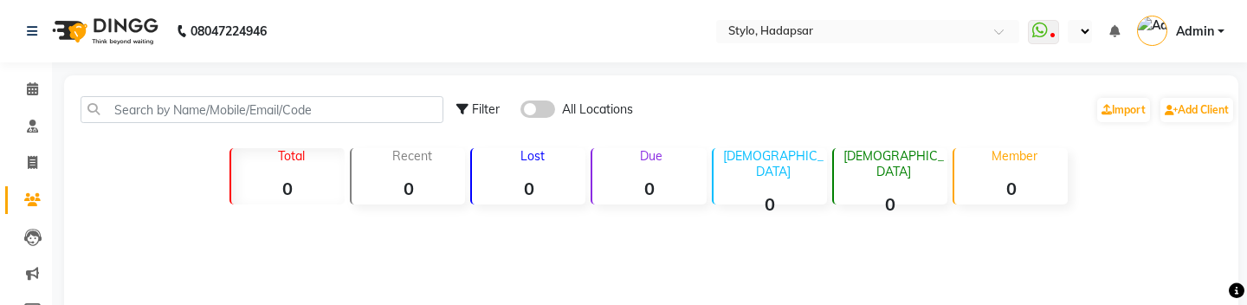
select select "en"
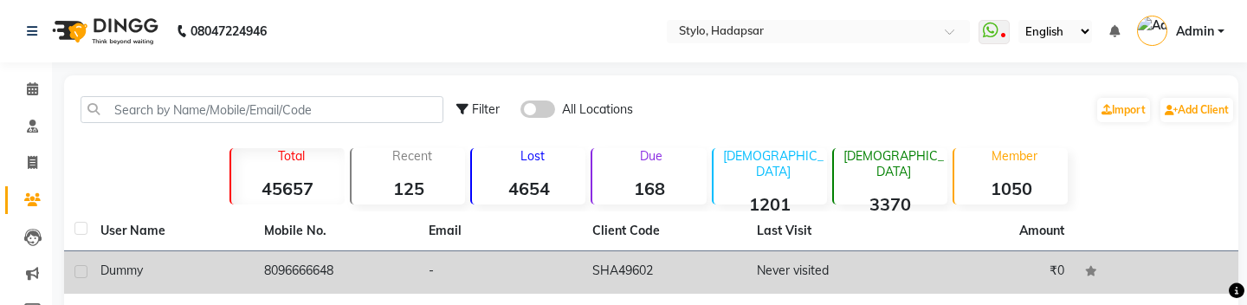
click at [294, 268] on td "8096666648" at bounding box center [336, 272] width 164 height 42
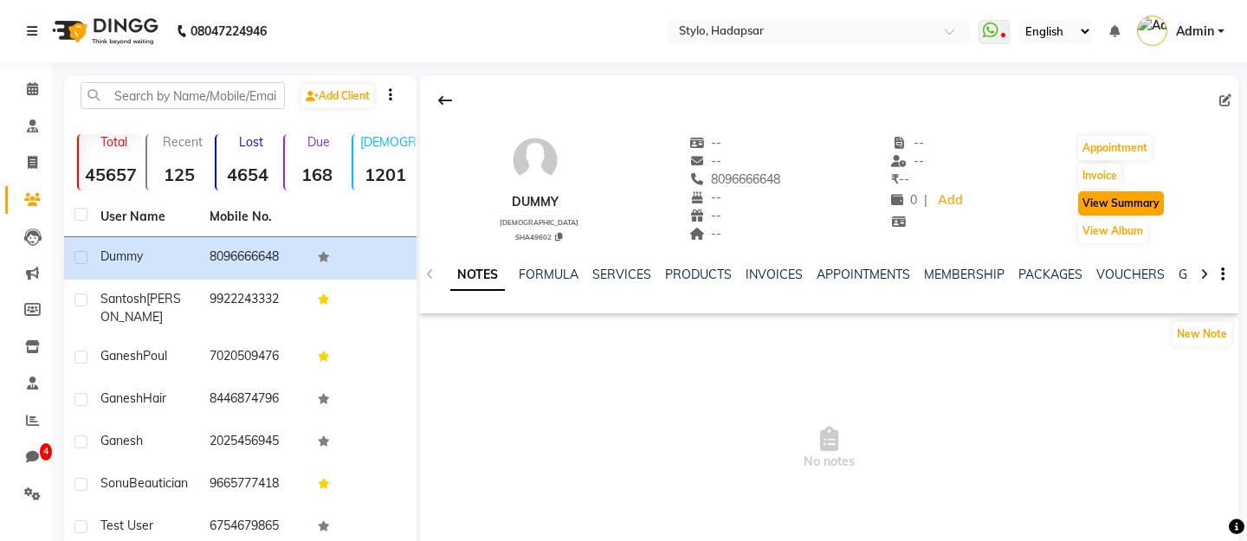
click at [1100, 205] on button "View Summary" at bounding box center [1121, 203] width 86 height 24
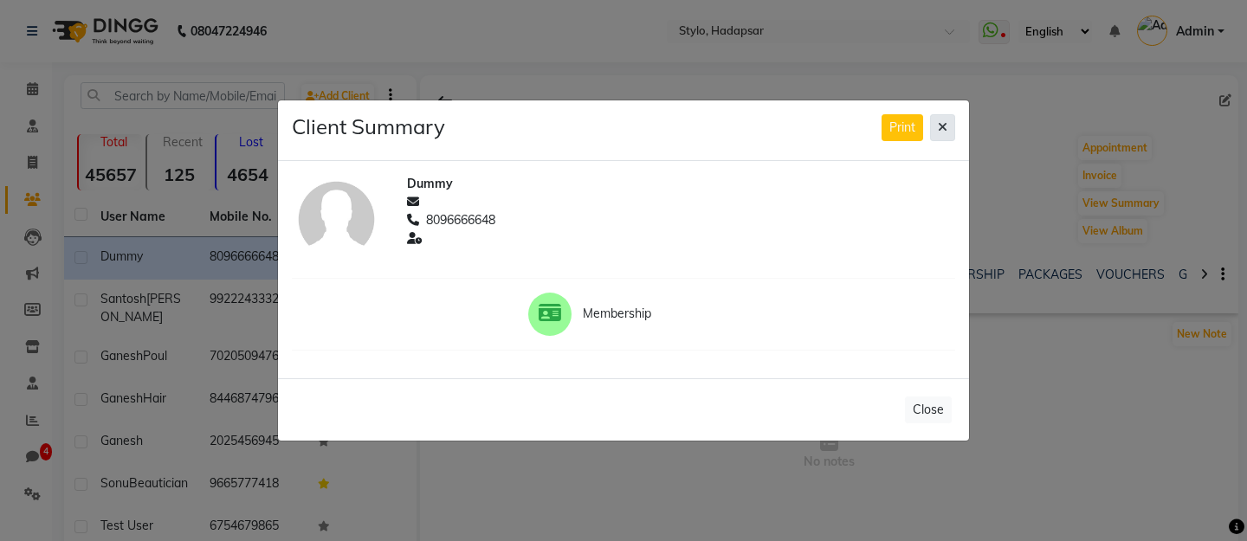
click at [948, 120] on button at bounding box center [942, 127] width 25 height 27
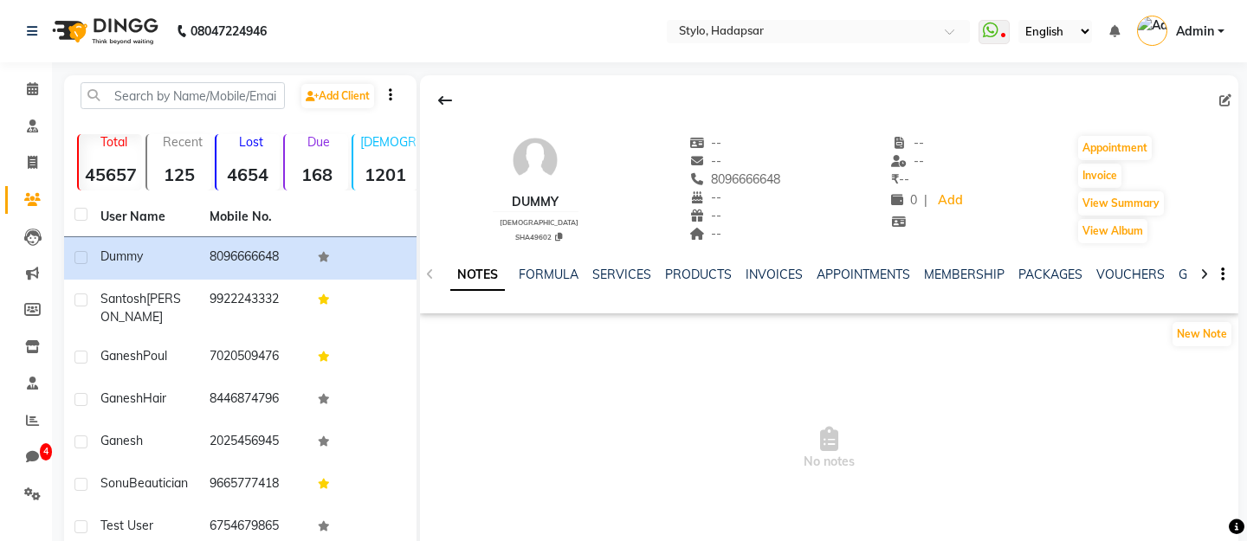
click at [1225, 101] on icon at bounding box center [1225, 100] width 12 height 12
select select "22"
select select "[DEMOGRAPHIC_DATA]"
select select "320"
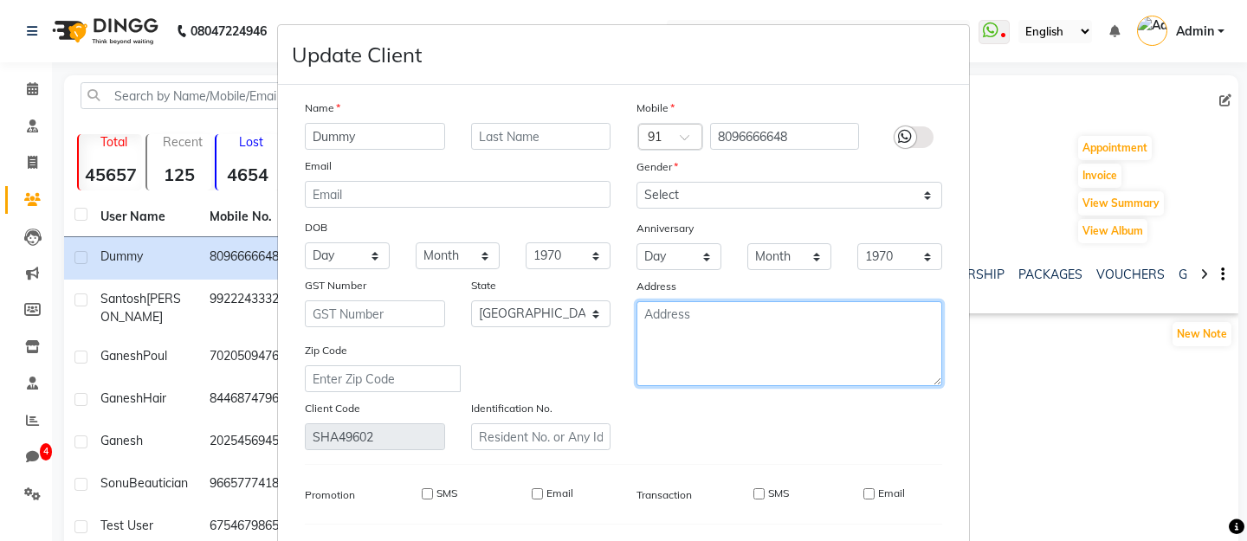
click at [852, 304] on textarea at bounding box center [790, 343] width 306 height 85
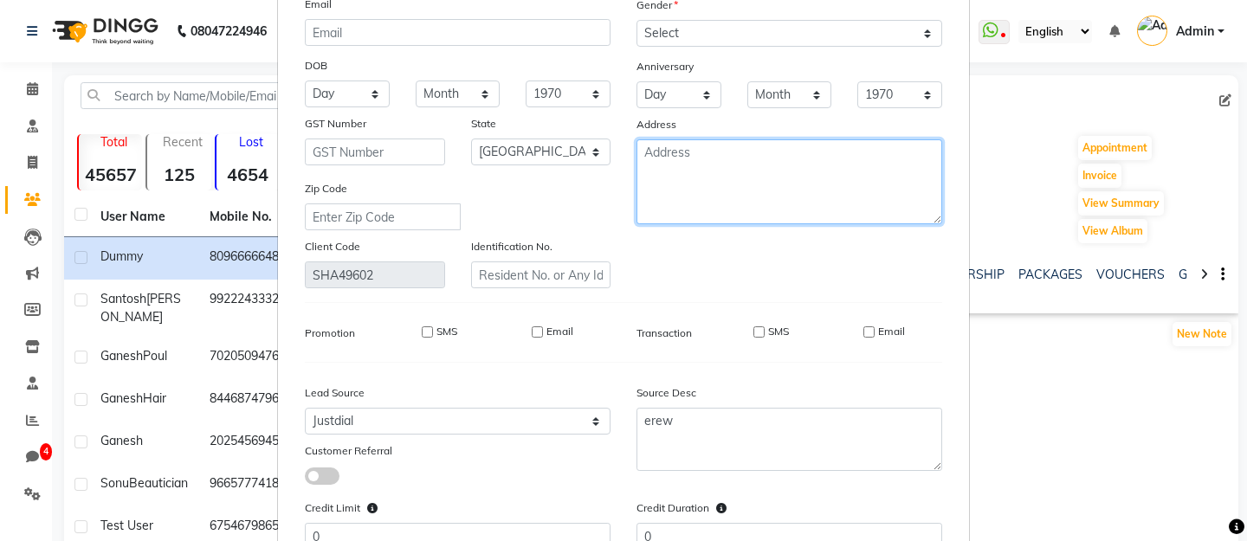
scroll to position [188, 0]
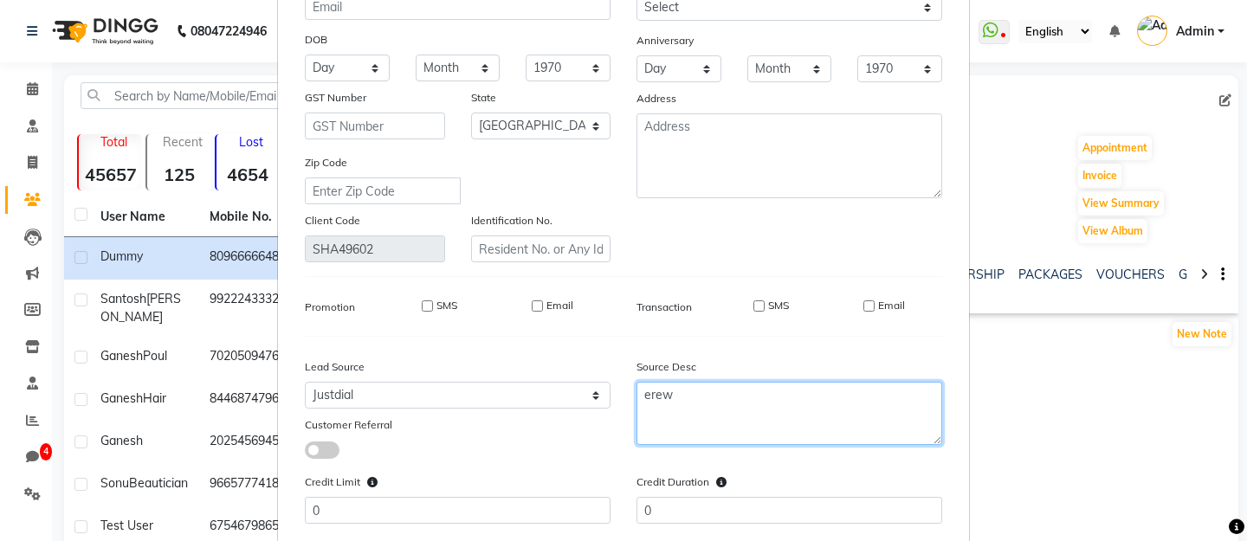
click at [841, 304] on textarea "erew" at bounding box center [790, 413] width 306 height 63
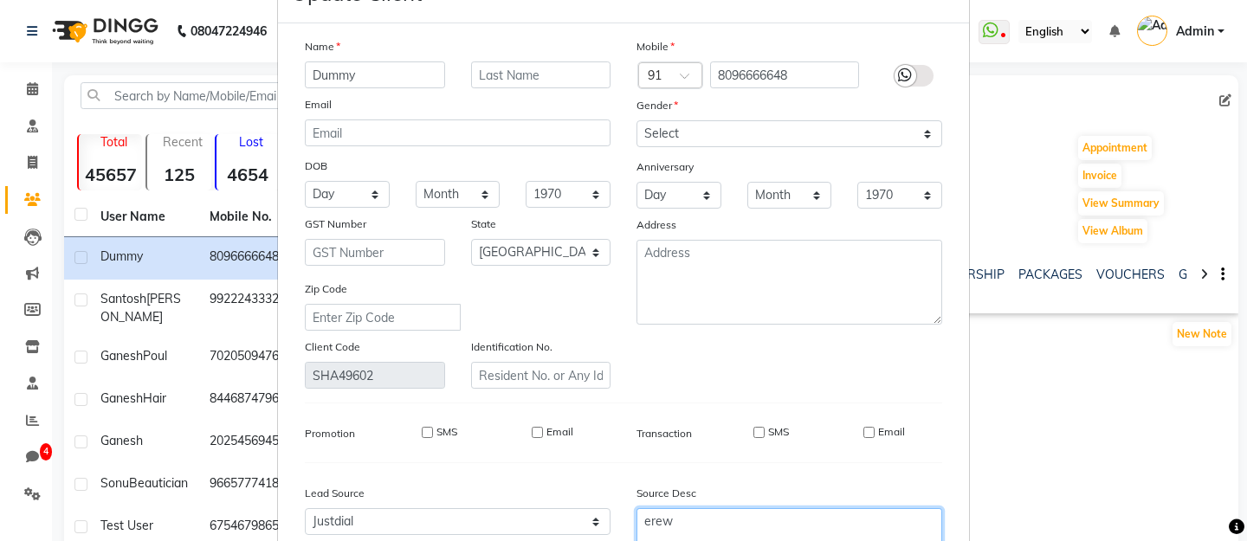
scroll to position [0, 0]
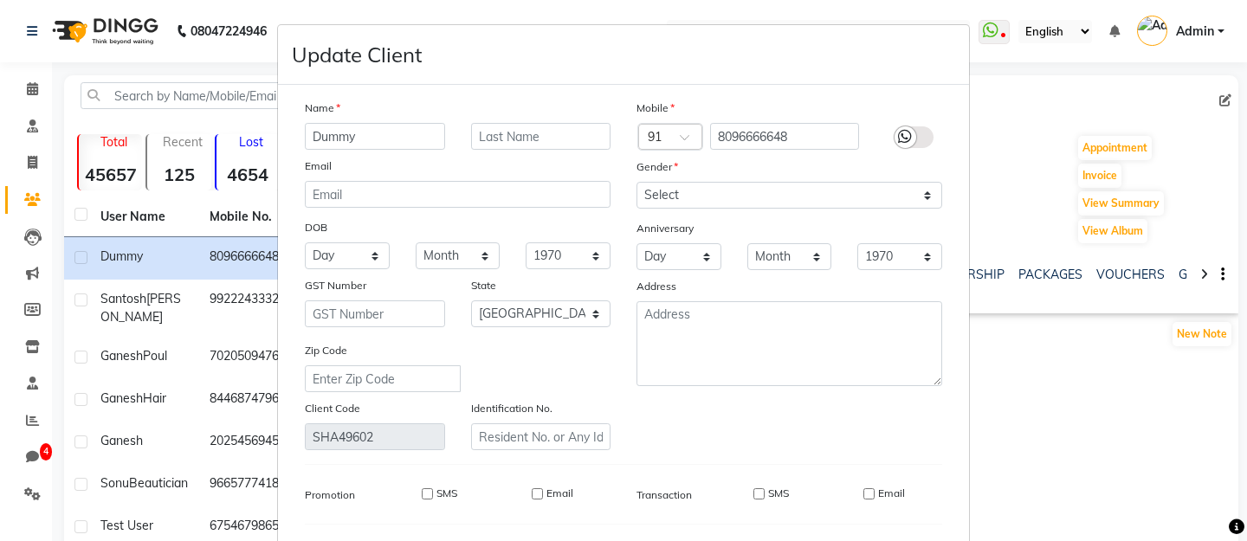
click at [1031, 187] on ngb-modal-window "Update Client Name Dummy Email DOB Day 01 02 03 04 05 06 07 08 09 10 11 12 13 1…" at bounding box center [623, 270] width 1247 height 541
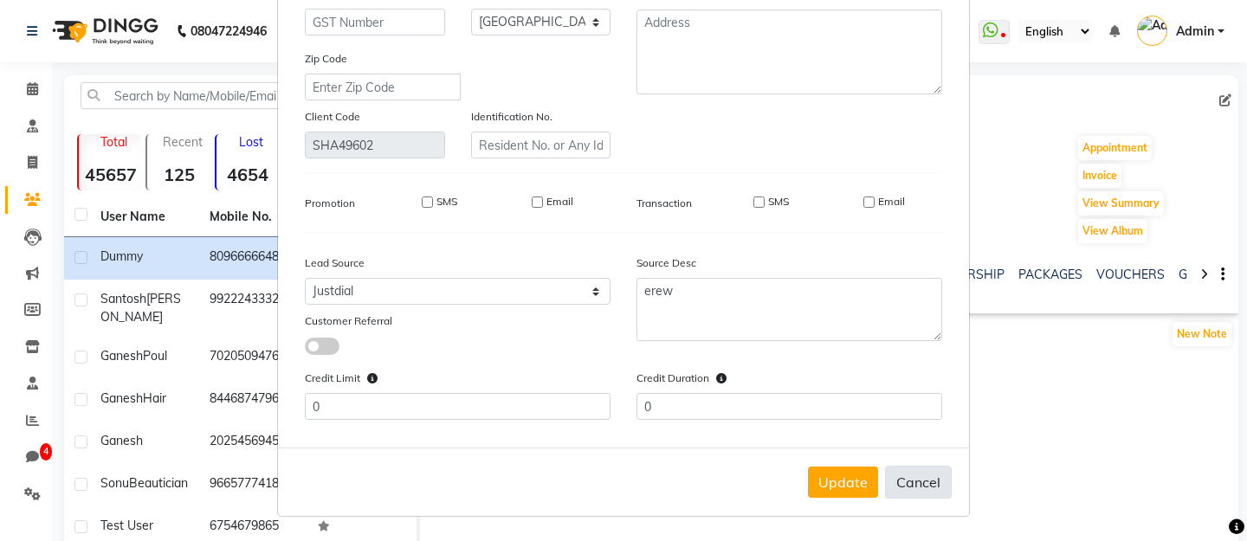
click at [941, 304] on button "Cancel" at bounding box center [918, 482] width 67 height 33
select select
select select "null"
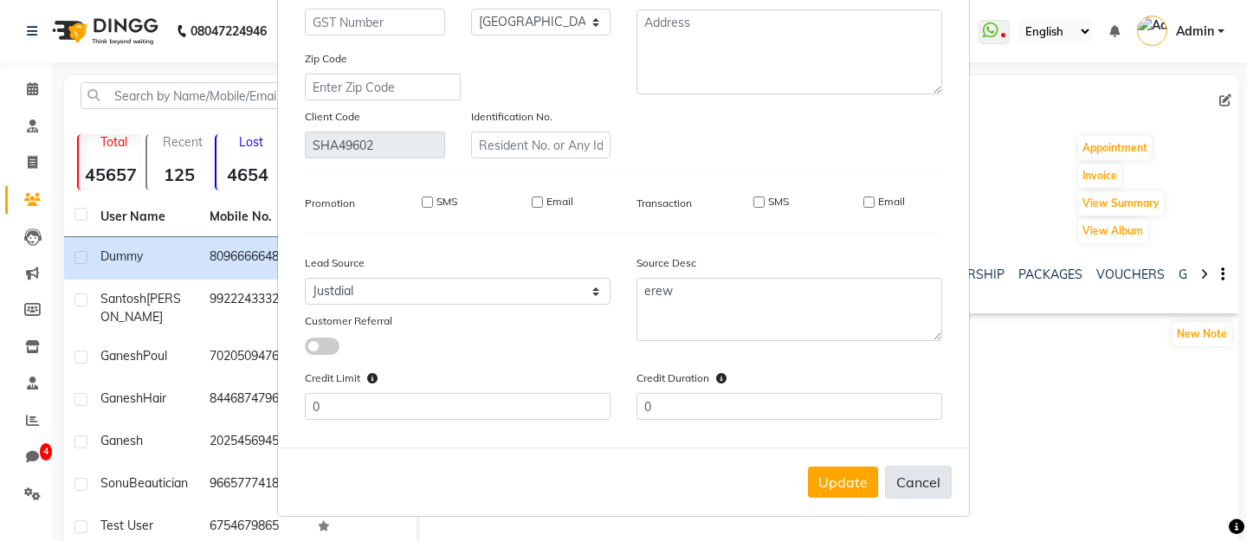
select select
checkbox input "false"
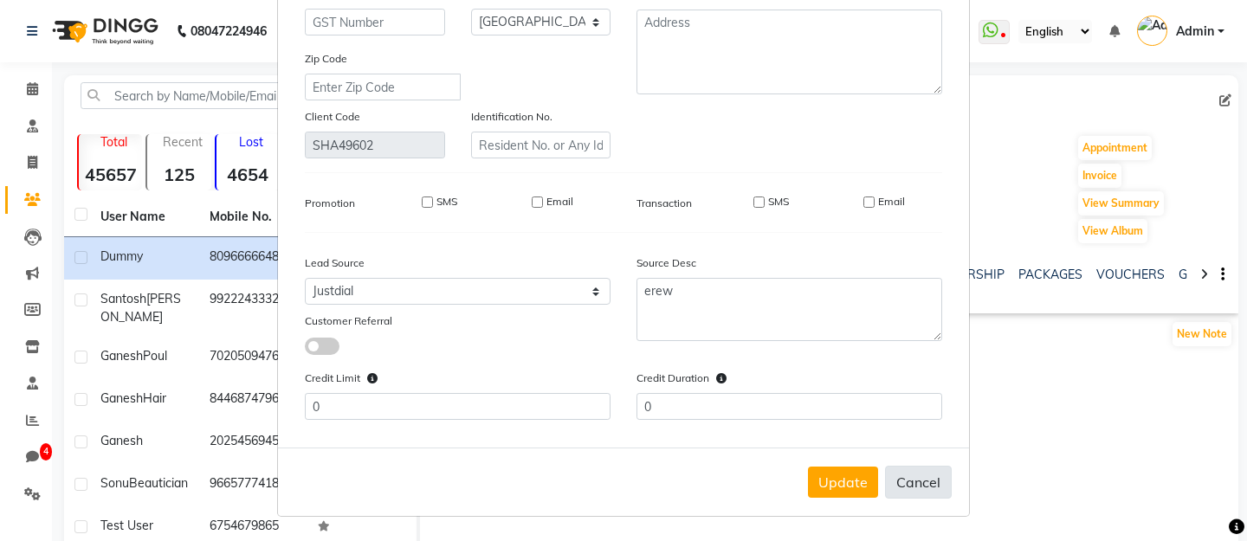
checkbox input "false"
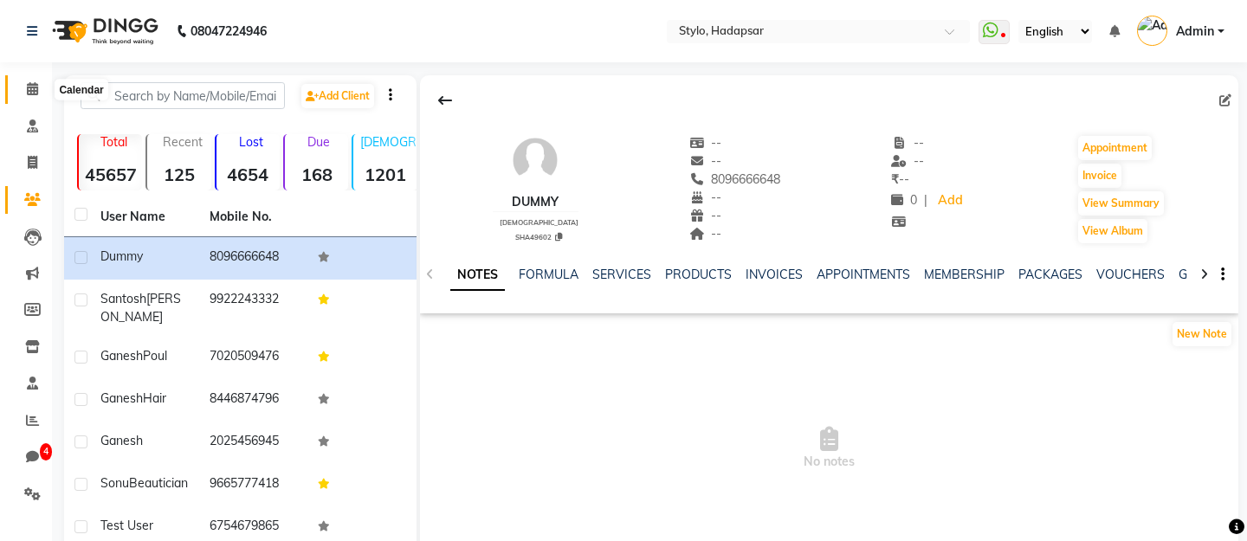
click at [36, 89] on icon at bounding box center [32, 88] width 11 height 13
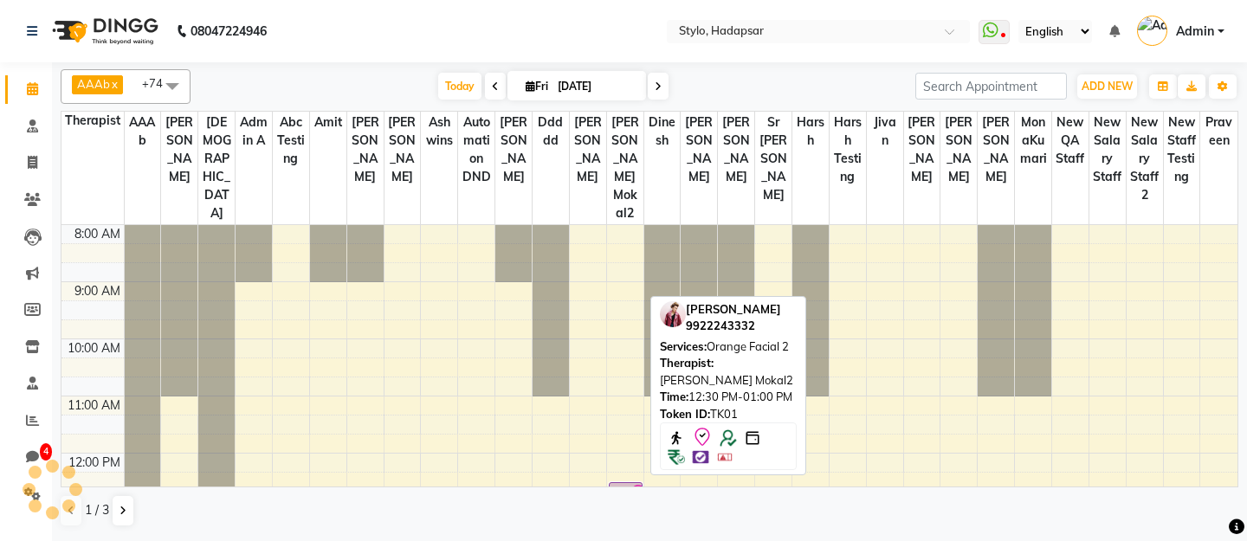
click at [629, 304] on icon at bounding box center [638, 494] width 21 height 21
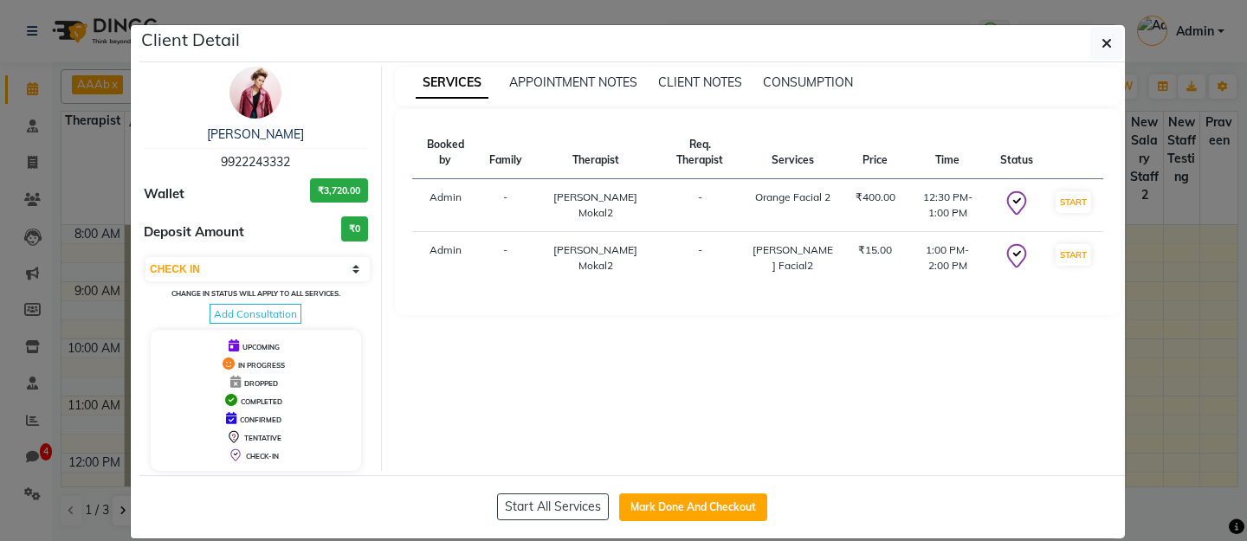
click at [275, 254] on div "[PERSON_NAME] 9922243332 Wallet ₹3,720.00 Deposit Amount ₹0 Select IN SERVICE C…" at bounding box center [256, 269] width 251 height 404
click at [274, 267] on select "Select IN SERVICE CONFIRMED TENTATIVE CHECK IN MARK DONE DROPPED UPCOMING" at bounding box center [257, 269] width 224 height 24
select select "1"
click at [145, 257] on select "Select IN SERVICE CONFIRMED TENTATIVE CHECK IN MARK DONE DROPPED UPCOMING" at bounding box center [257, 269] width 224 height 24
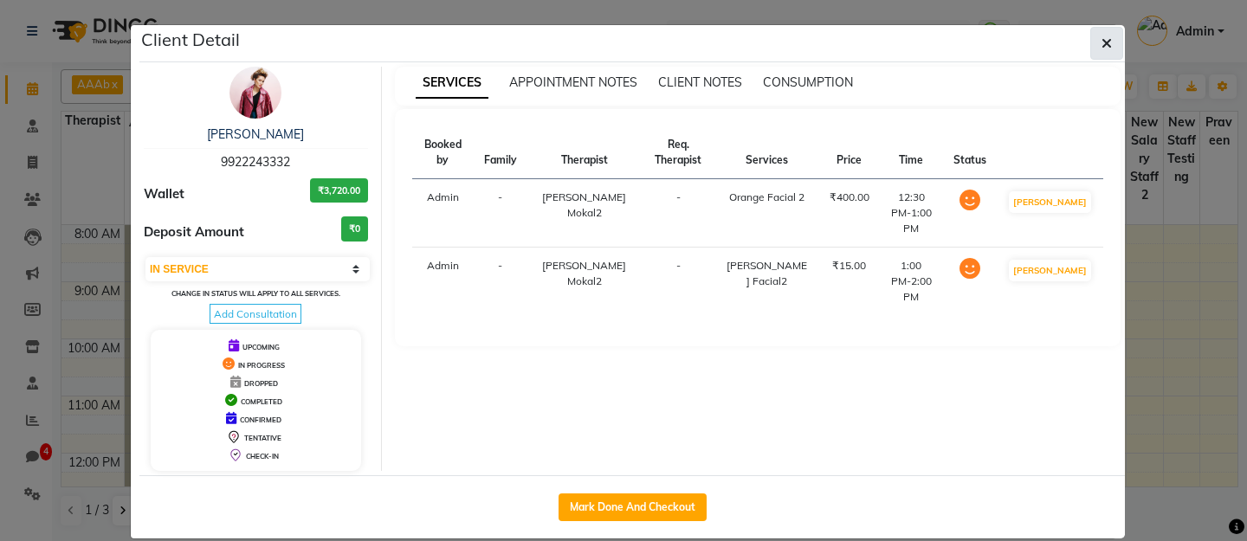
click at [1106, 42] on icon "button" at bounding box center [1107, 43] width 10 height 14
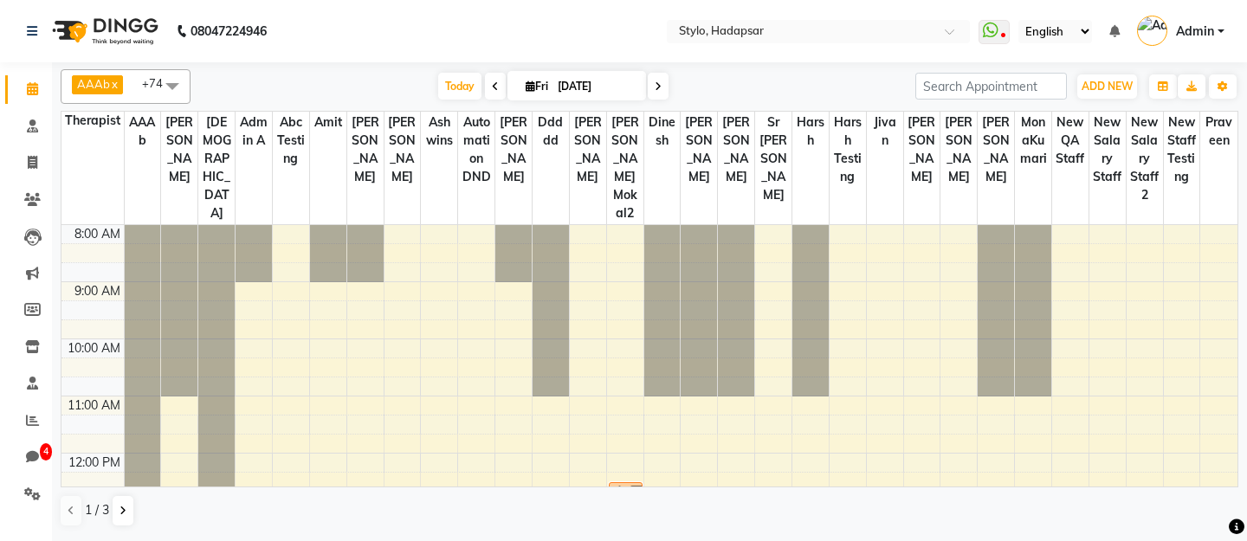
click at [1212, 30] on span "Admin" at bounding box center [1195, 32] width 38 height 18
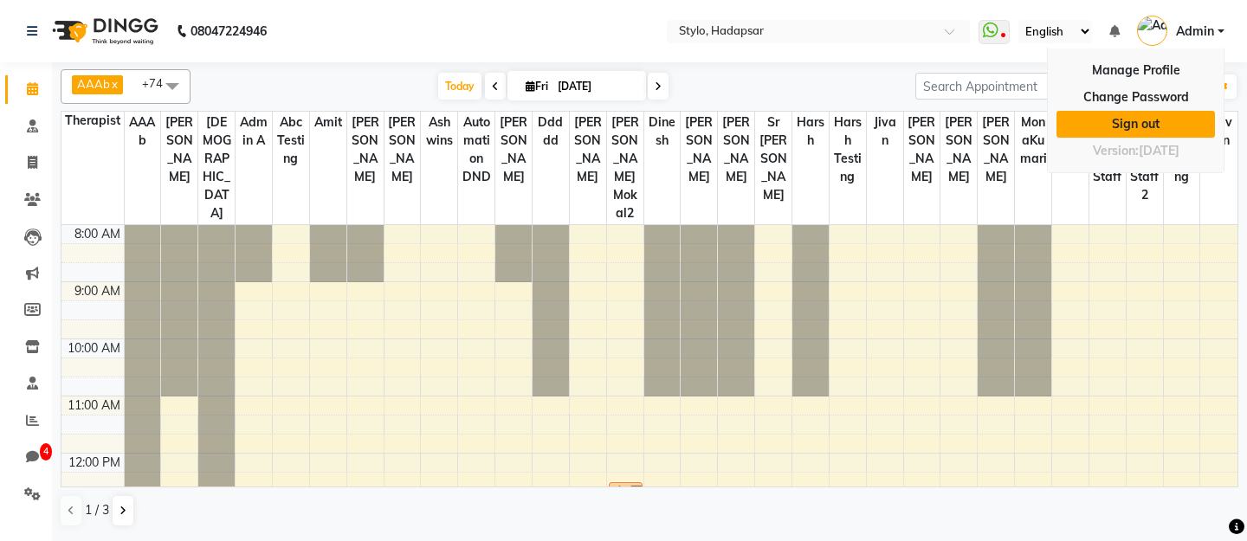
click at [1149, 120] on link "Sign out" at bounding box center [1136, 124] width 158 height 27
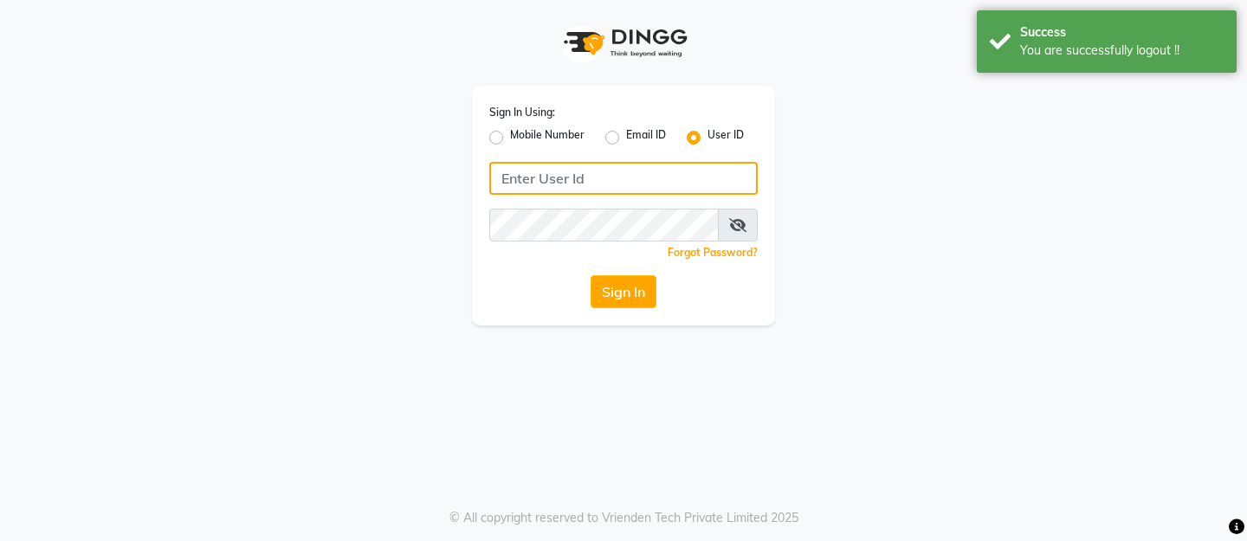
type input "arsp"
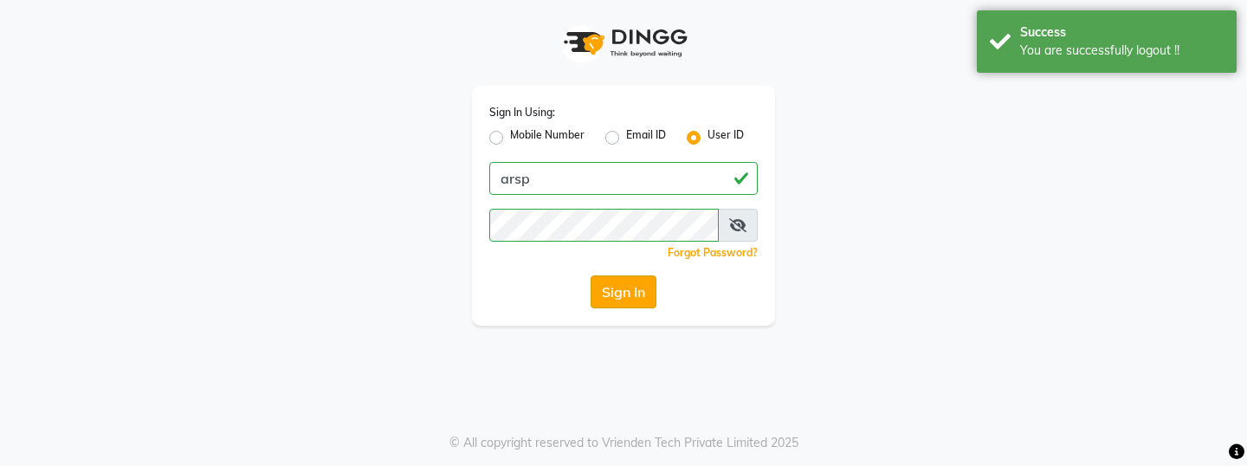
click at [628, 290] on button "Sign In" at bounding box center [624, 291] width 66 height 33
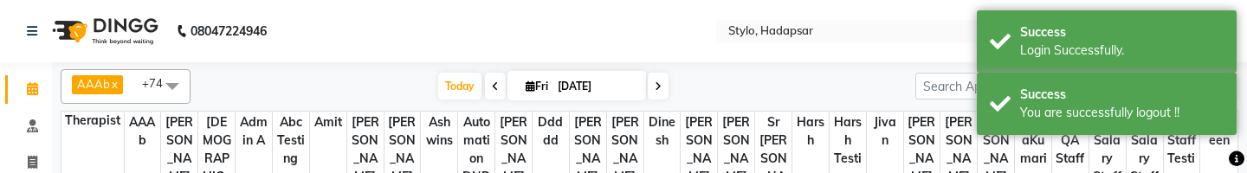
select select "en"
